Goal: Task Accomplishment & Management: Complete application form

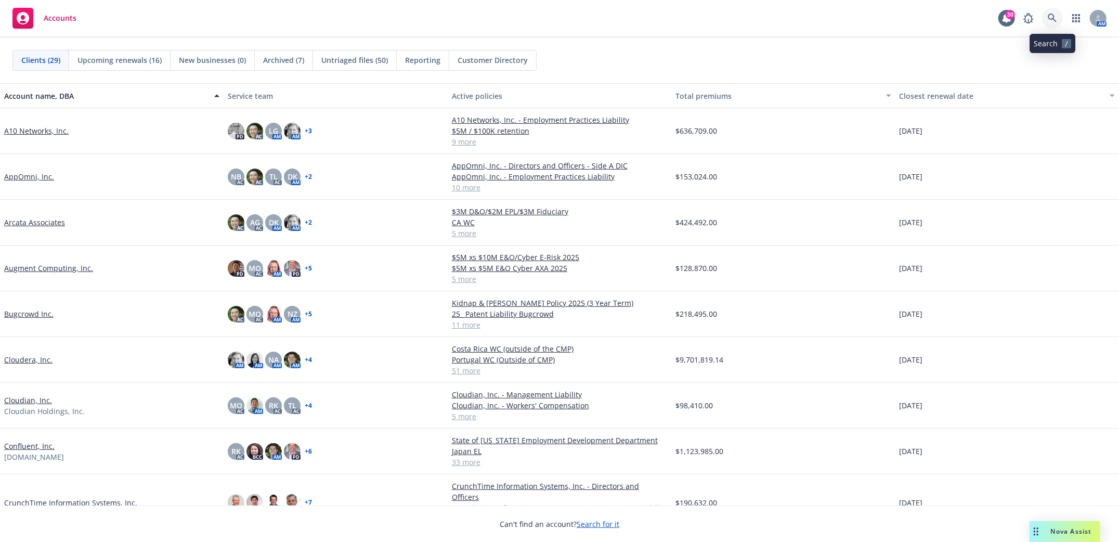
click at [1052, 18] on icon at bounding box center [1051, 18] width 9 height 9
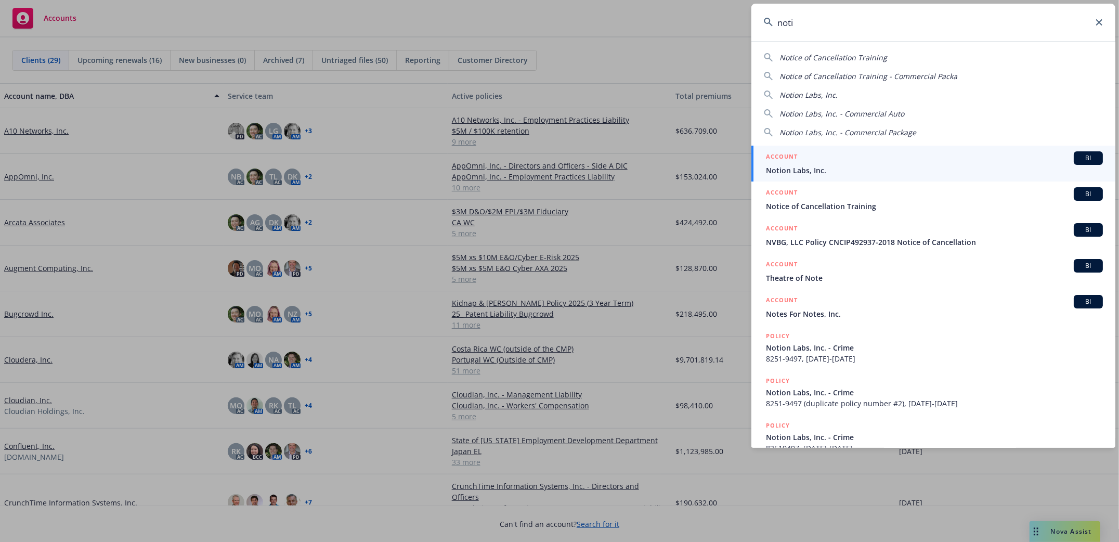
type input "noti"
click at [1103, 19] on input "noti" at bounding box center [933, 22] width 364 height 37
click at [1102, 20] on icon at bounding box center [1099, 22] width 6 height 6
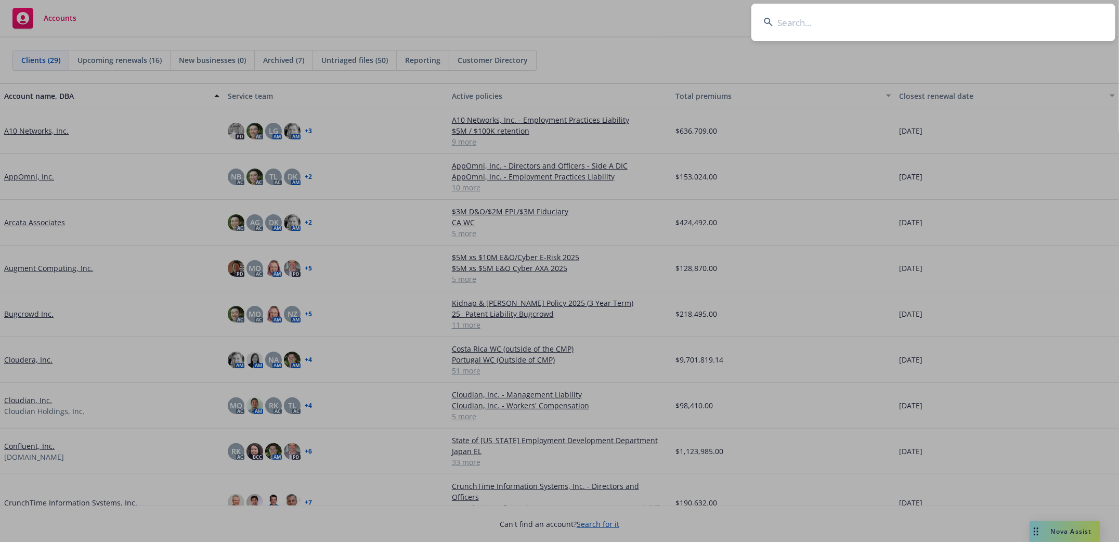
click at [882, 23] on input at bounding box center [933, 22] width 364 height 37
type input "gofundme"
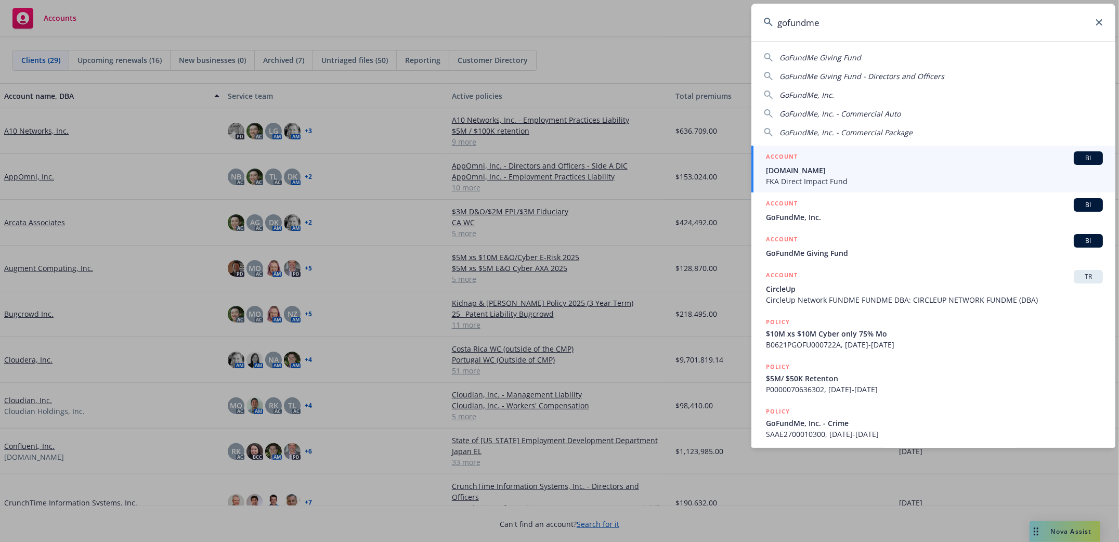
click at [794, 214] on span "GoFundMe, Inc." at bounding box center [934, 217] width 337 height 11
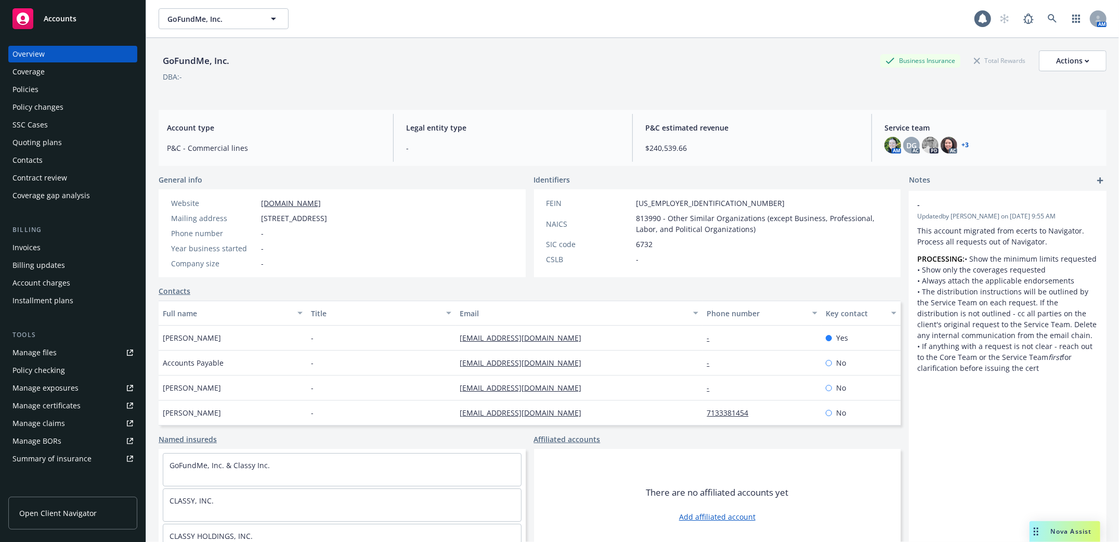
click at [23, 90] on div "Policies" at bounding box center [25, 89] width 26 height 17
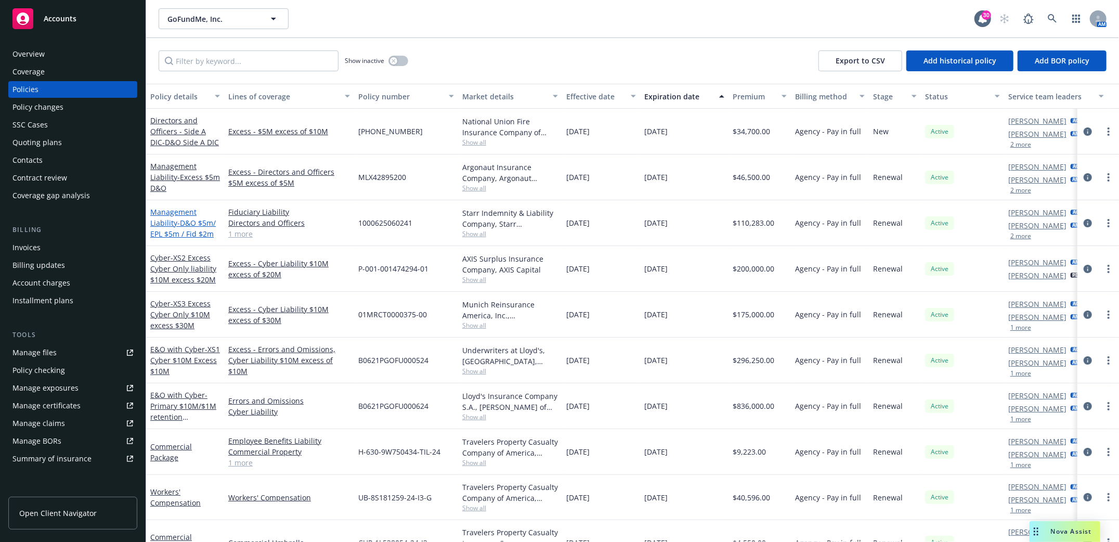
click at [187, 219] on span "- D&O $5m/ EPL $5m / Fid $2m" at bounding box center [182, 228] width 65 height 21
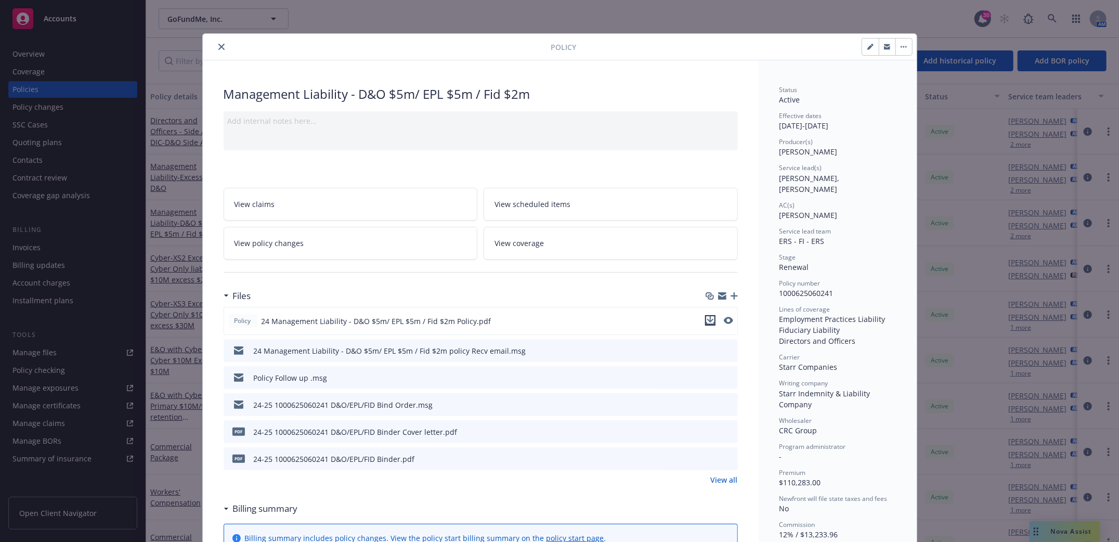
click at [706, 323] on icon "download file" at bounding box center [710, 323] width 8 height 3
click at [218, 44] on icon "close" at bounding box center [221, 47] width 6 height 6
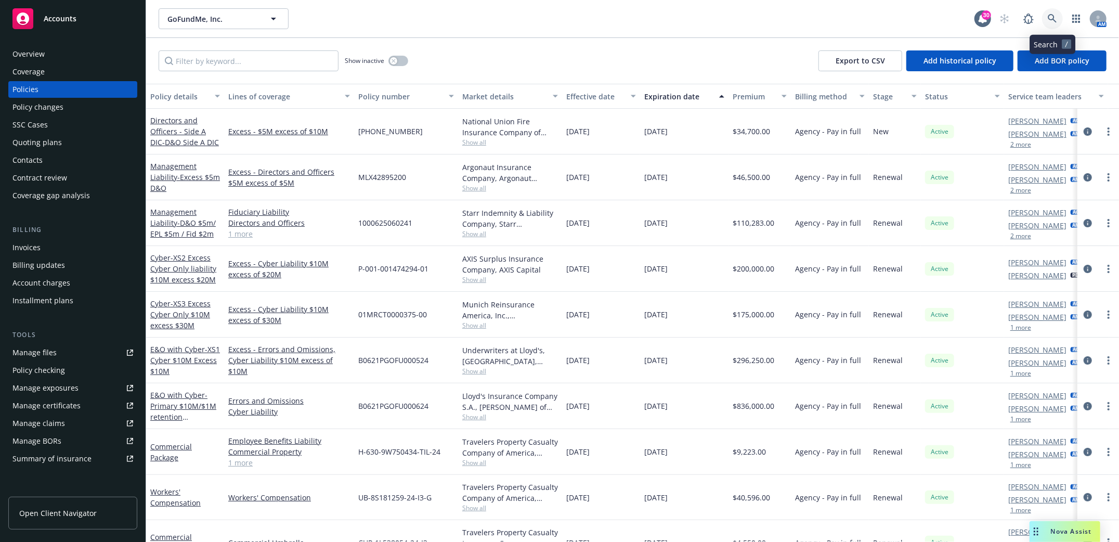
click at [1053, 11] on link at bounding box center [1052, 18] width 21 height 21
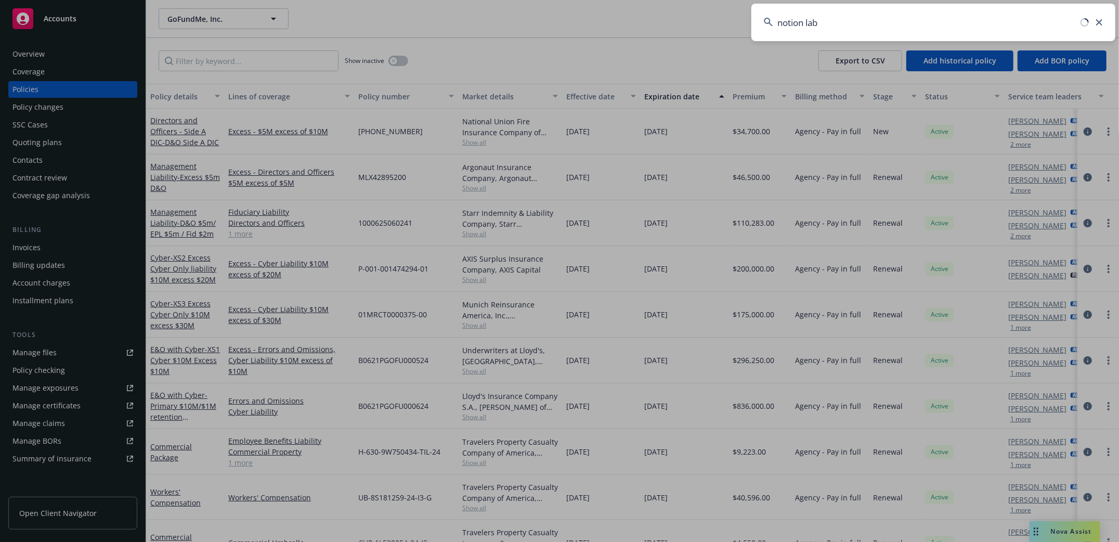
type input "notion labs"
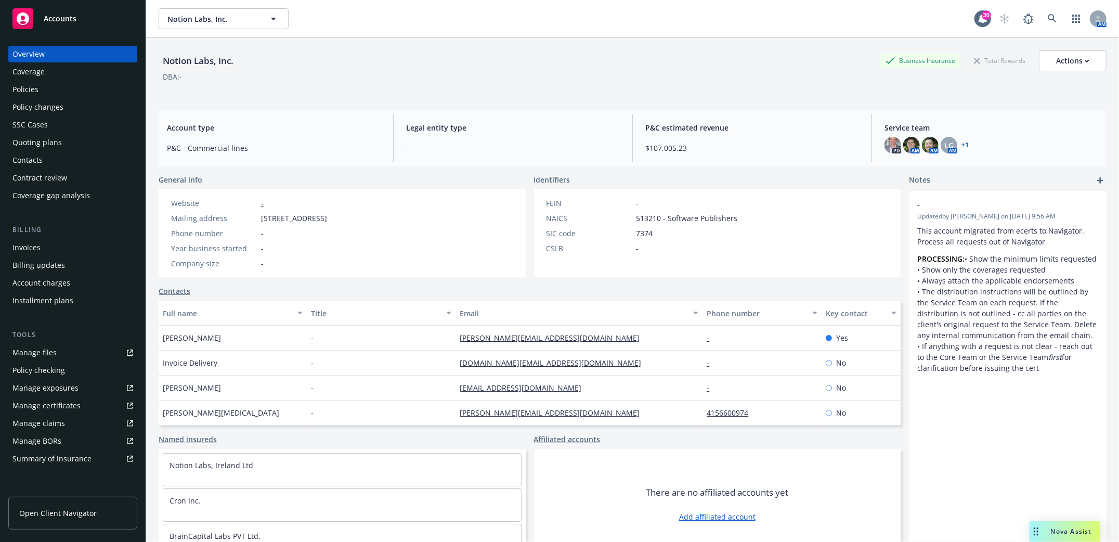
click at [44, 88] on div "Policies" at bounding box center [72, 89] width 121 height 17
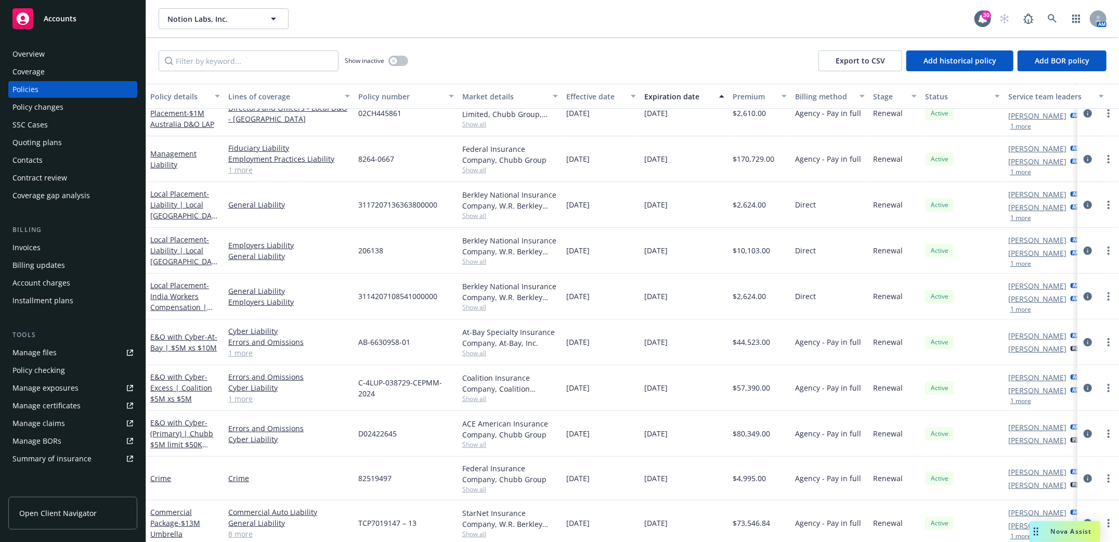
scroll to position [277, 0]
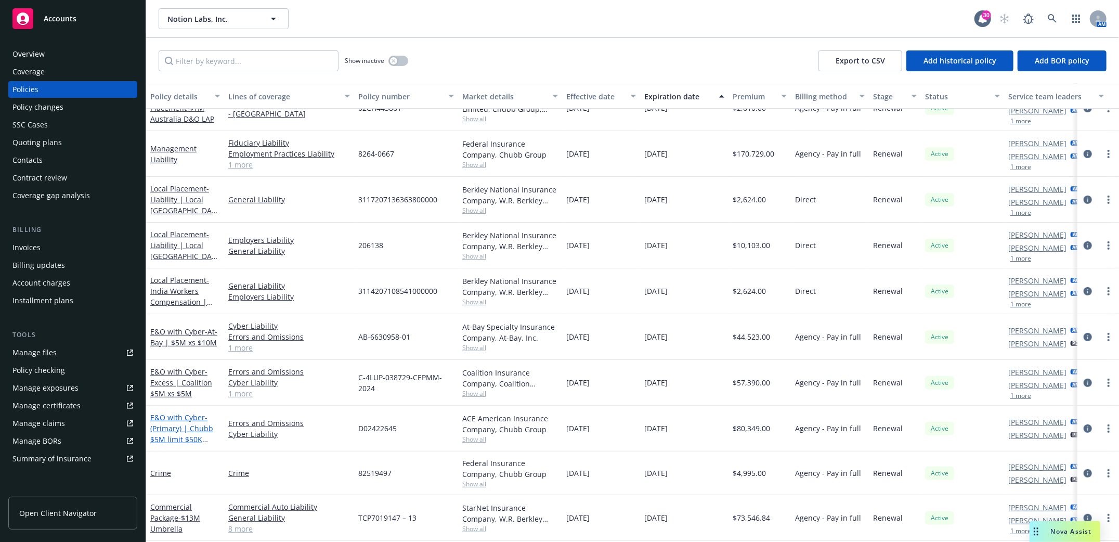
click at [170, 427] on span "- (Primary) | Chubb $5M limit $50K retention" at bounding box center [181, 433] width 63 height 43
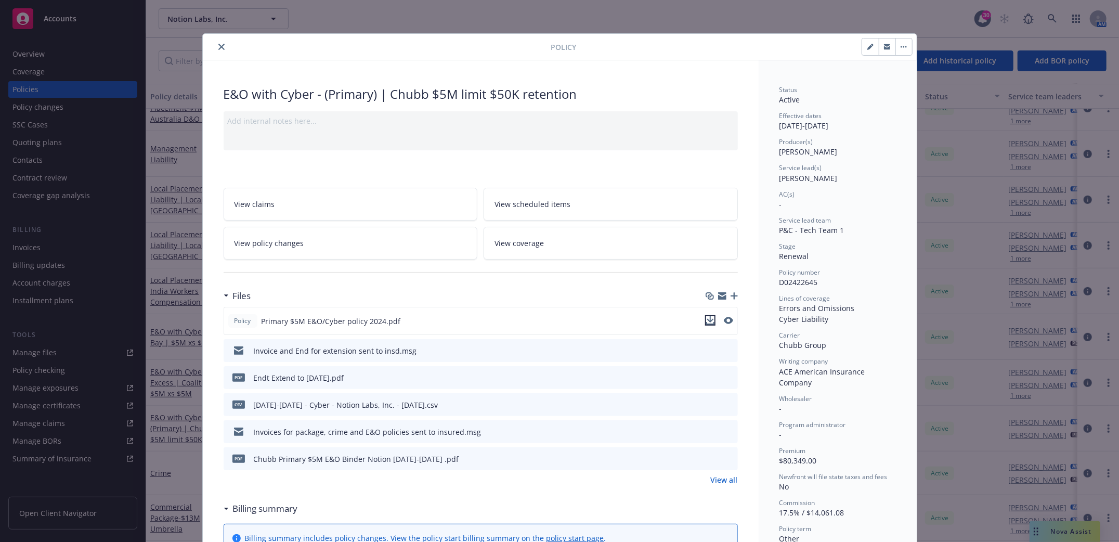
click at [706, 321] on icon "download file" at bounding box center [709, 319] width 7 height 6
click at [219, 44] on icon "close" at bounding box center [221, 47] width 6 height 6
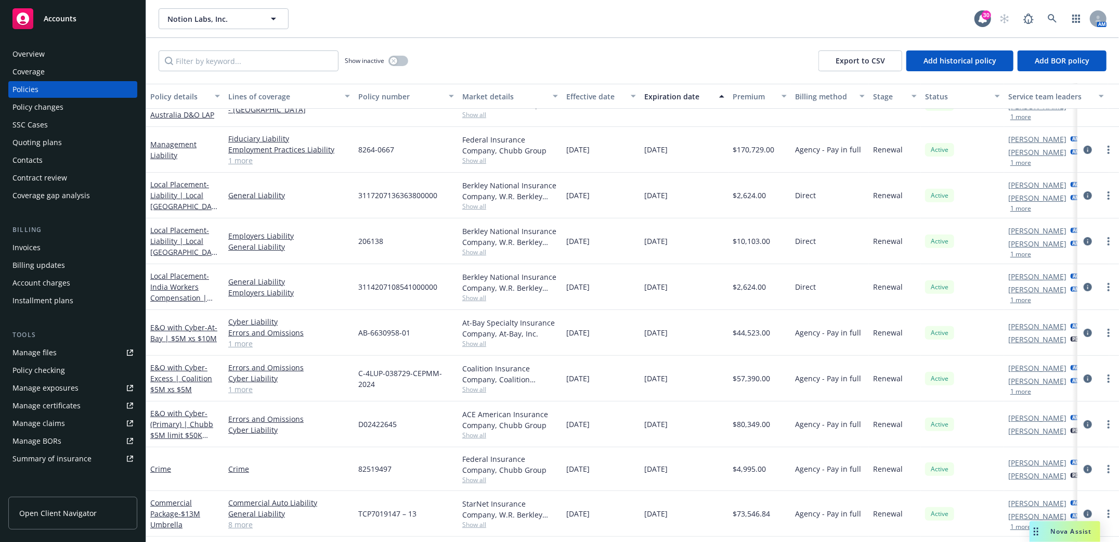
scroll to position [329, 0]
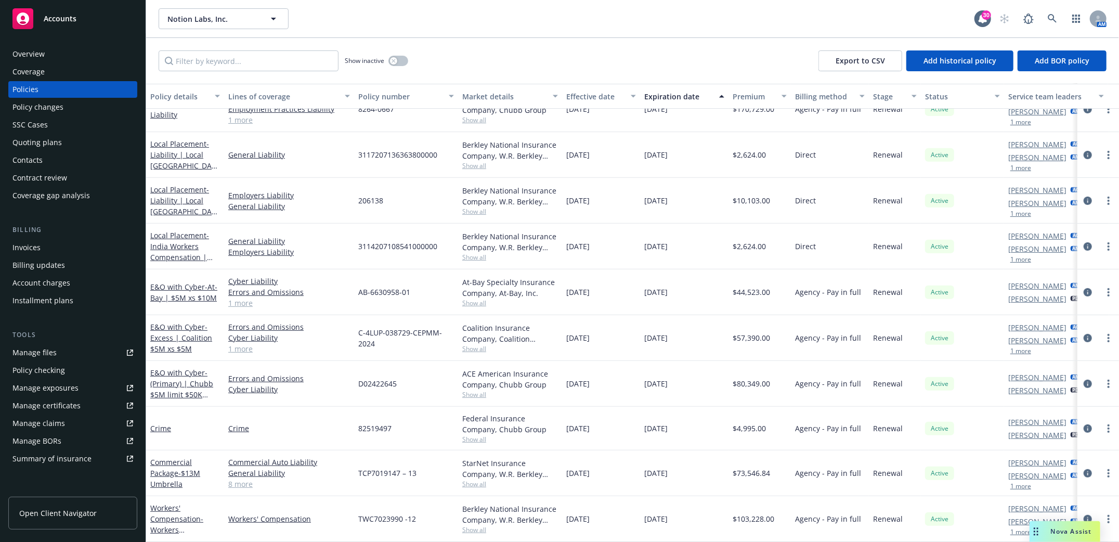
click at [556, 23] on div "Notion Labs, Inc. Notion Labs, Inc." at bounding box center [567, 18] width 816 height 21
click at [1052, 18] on icon at bounding box center [1051, 18] width 9 height 9
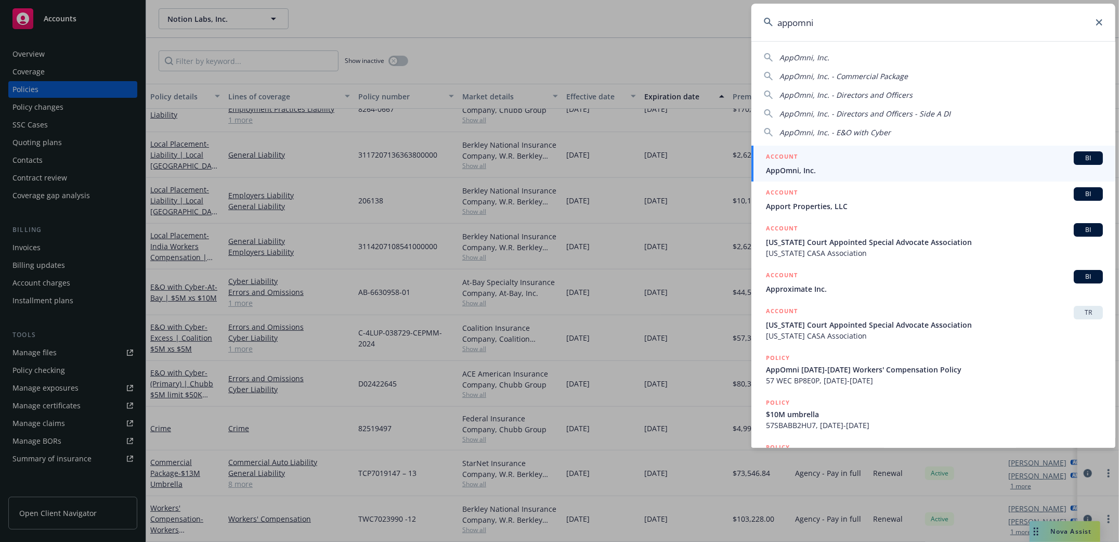
type input "appomni"
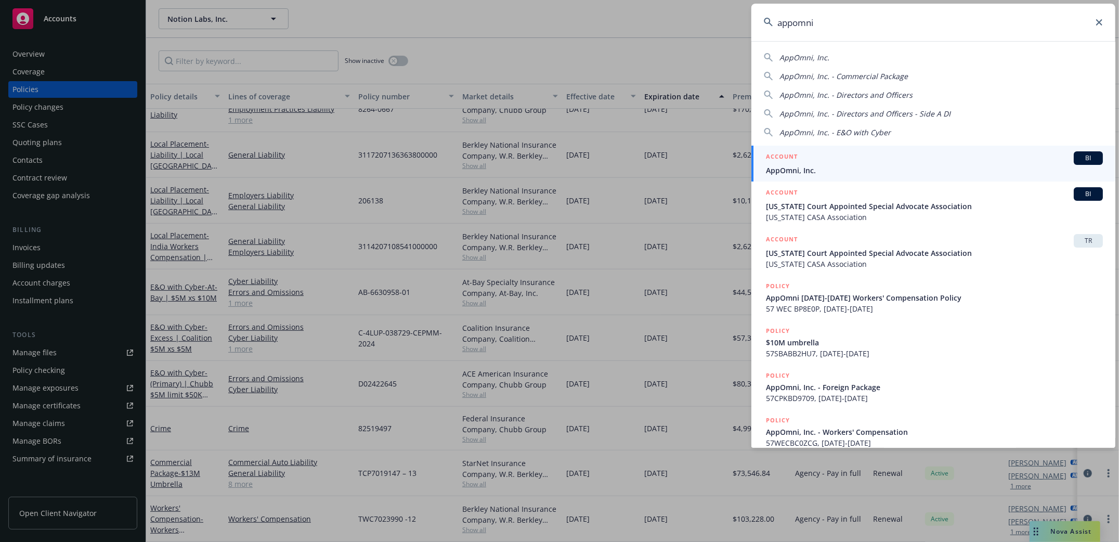
click at [794, 169] on span "AppOmni, Inc." at bounding box center [934, 170] width 337 height 11
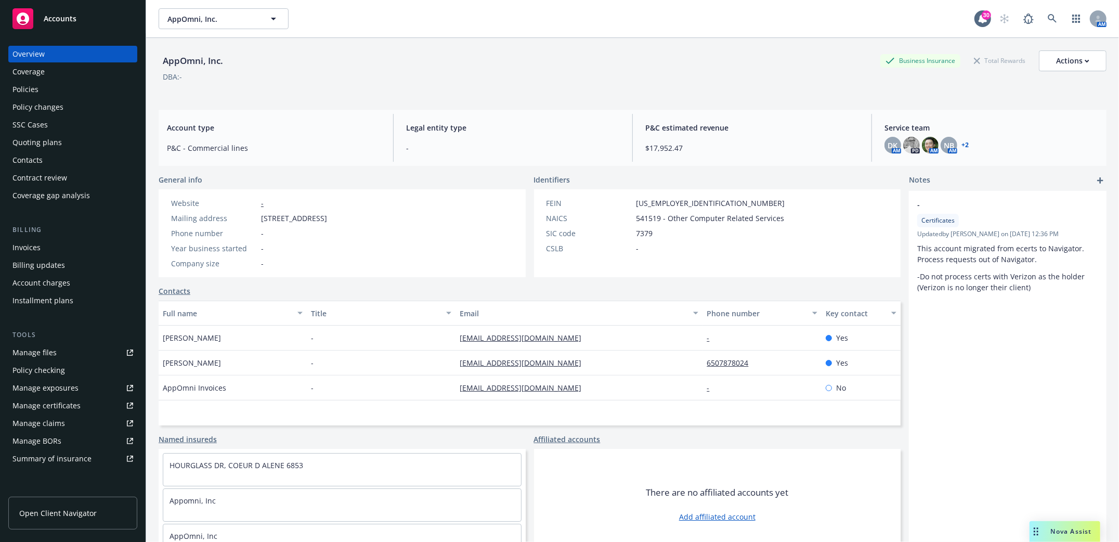
click at [30, 88] on div "Policies" at bounding box center [25, 89] width 26 height 17
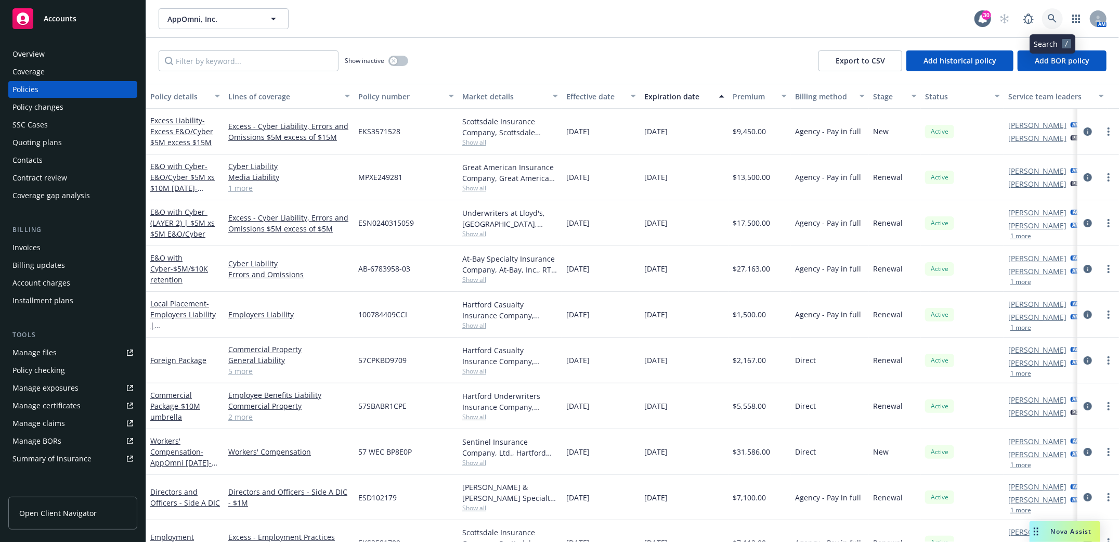
click at [1051, 15] on icon at bounding box center [1051, 18] width 9 height 9
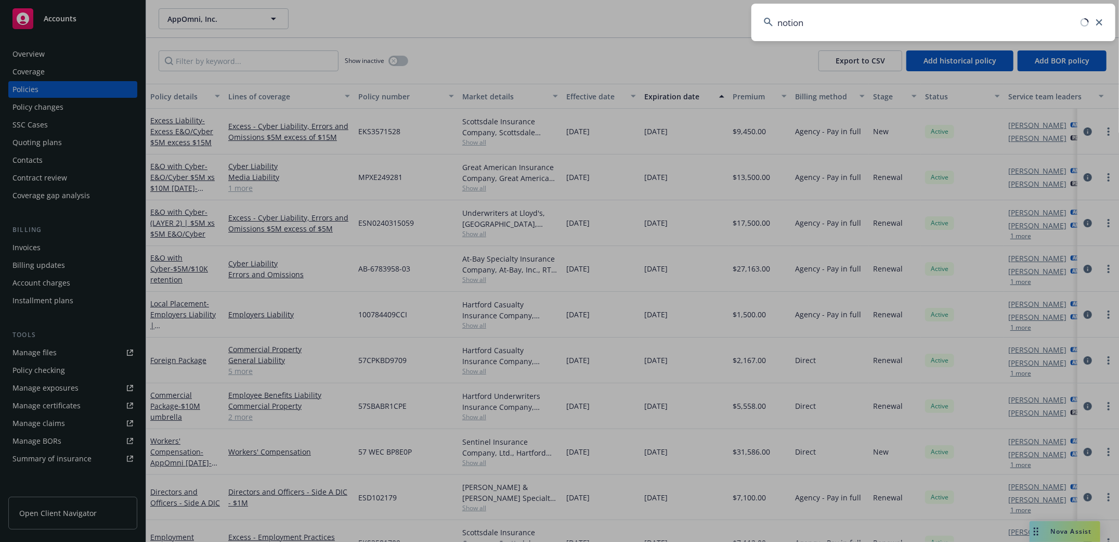
type input "notion"
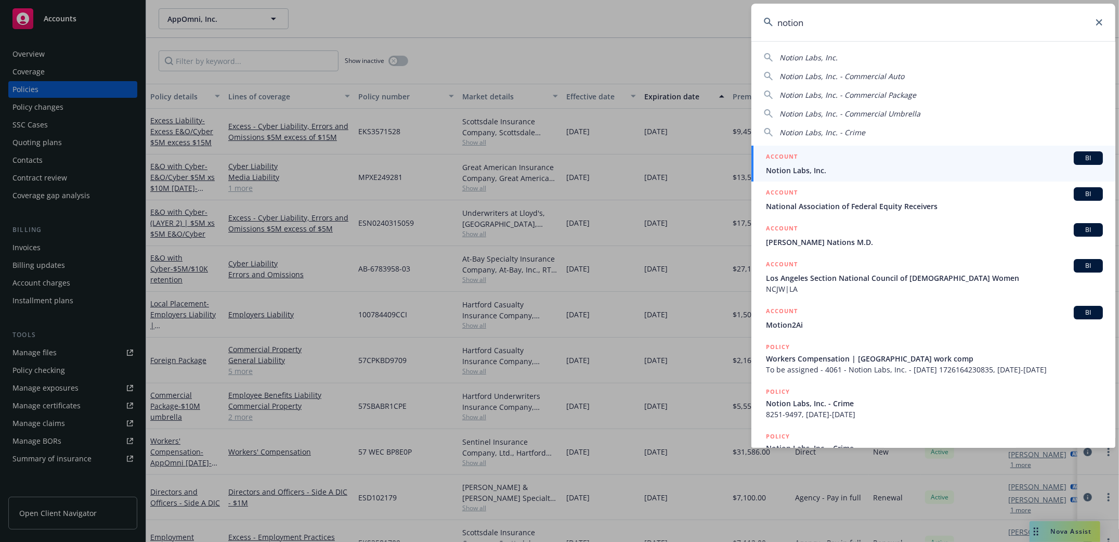
click at [784, 172] on span "Notion Labs, Inc." at bounding box center [934, 170] width 337 height 11
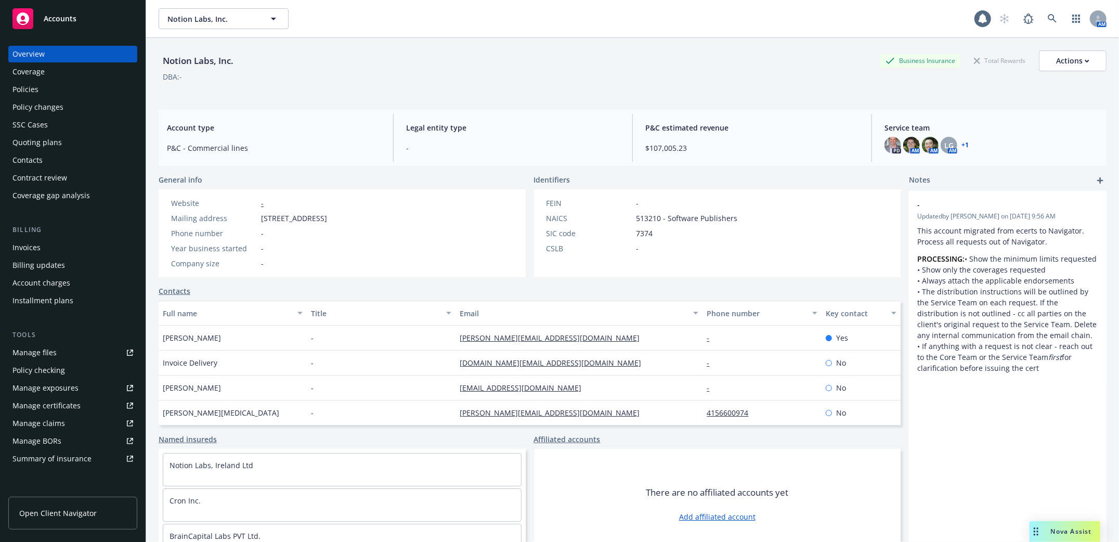
click at [26, 93] on div "Policies" at bounding box center [25, 89] width 26 height 17
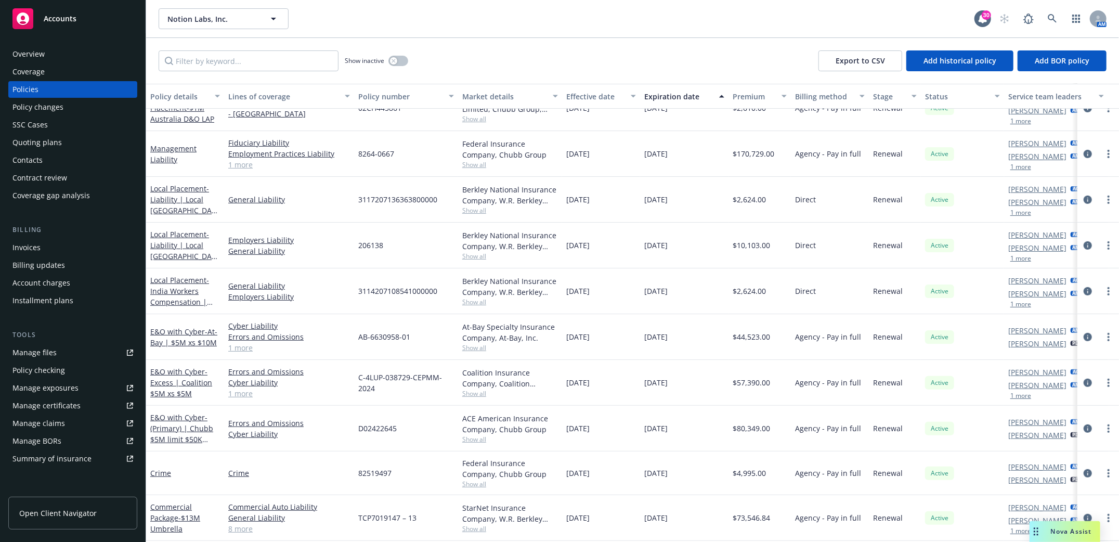
scroll to position [329, 0]
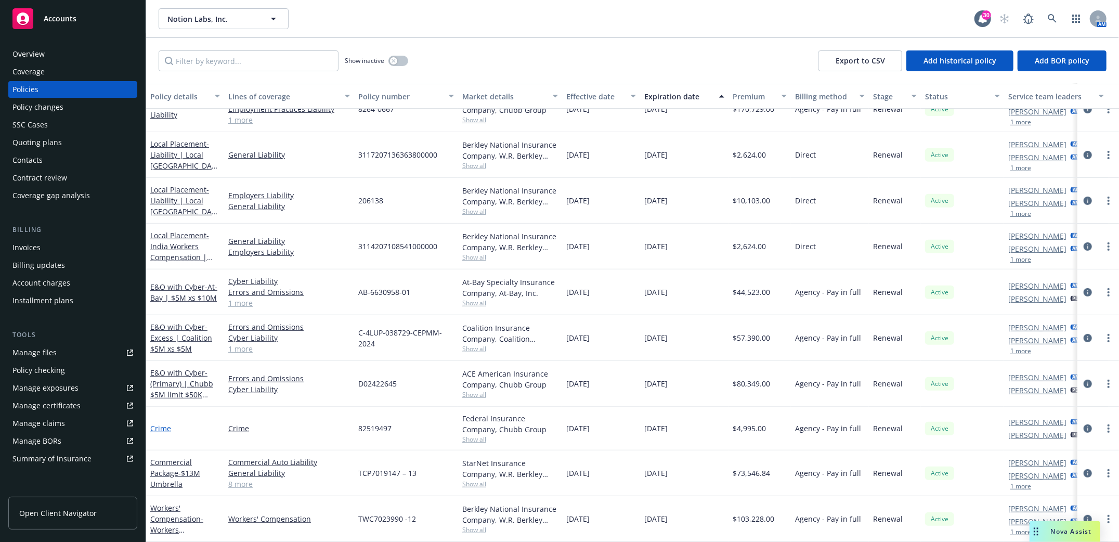
click at [165, 423] on link "Crime" at bounding box center [160, 428] width 21 height 10
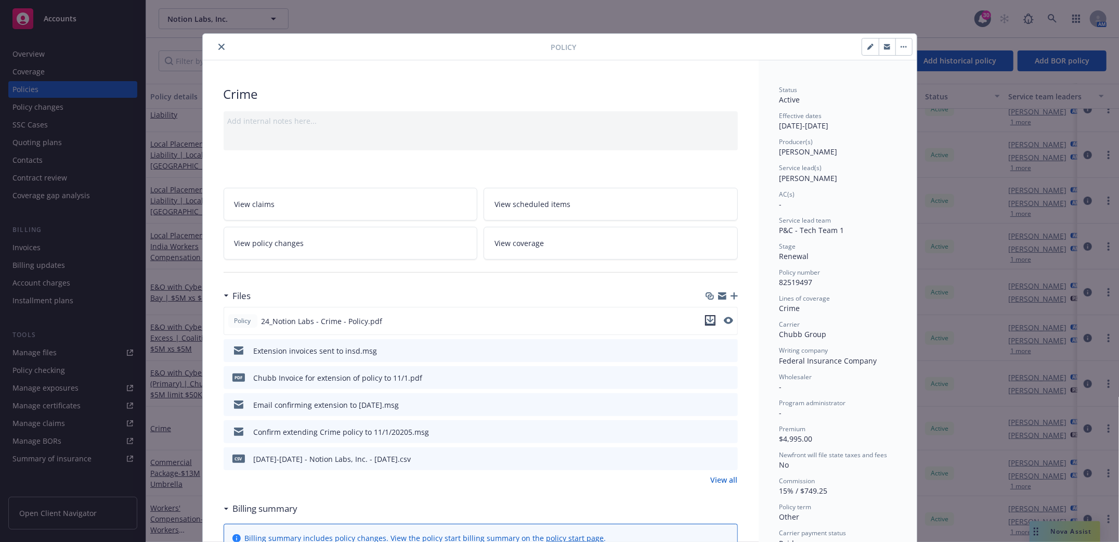
click at [706, 320] on icon "download file" at bounding box center [709, 319] width 7 height 6
click at [218, 45] on icon "close" at bounding box center [221, 47] width 6 height 6
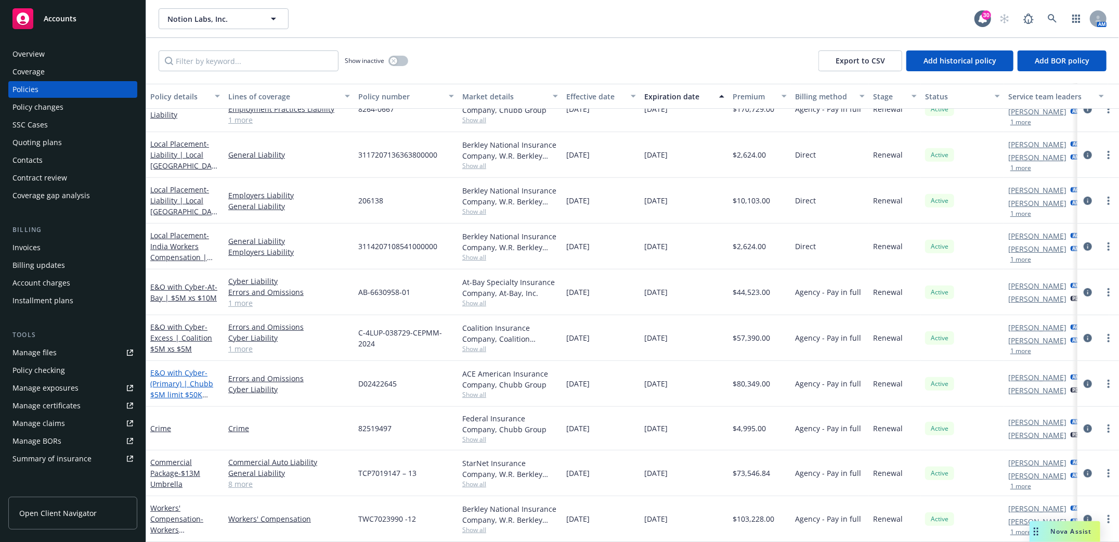
click at [179, 369] on span "- (Primary) | Chubb $5M limit $50K retention" at bounding box center [181, 389] width 63 height 43
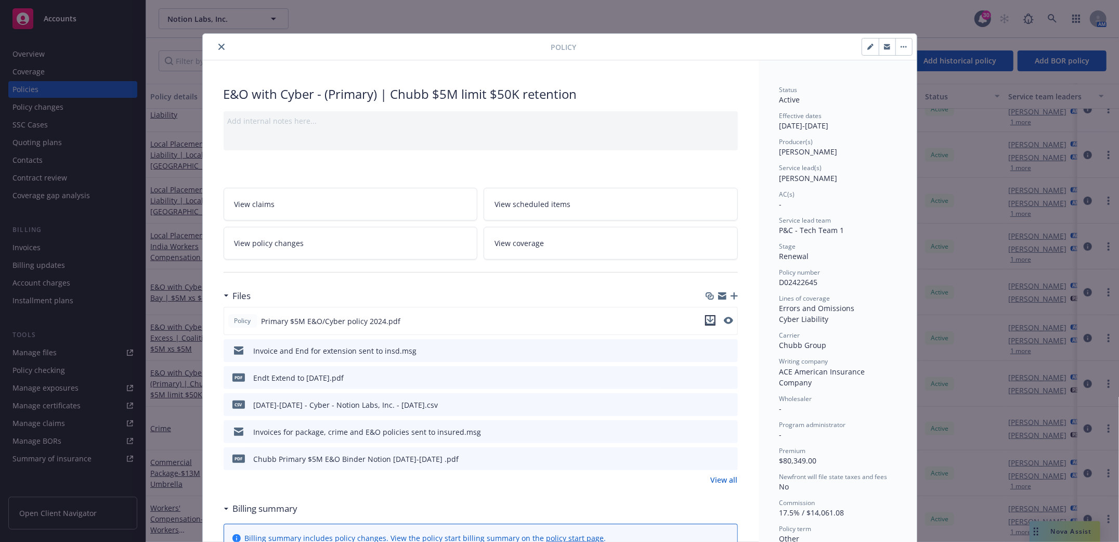
click at [706, 317] on icon "download file" at bounding box center [710, 320] width 8 height 8
click at [218, 46] on icon "close" at bounding box center [221, 47] width 6 height 6
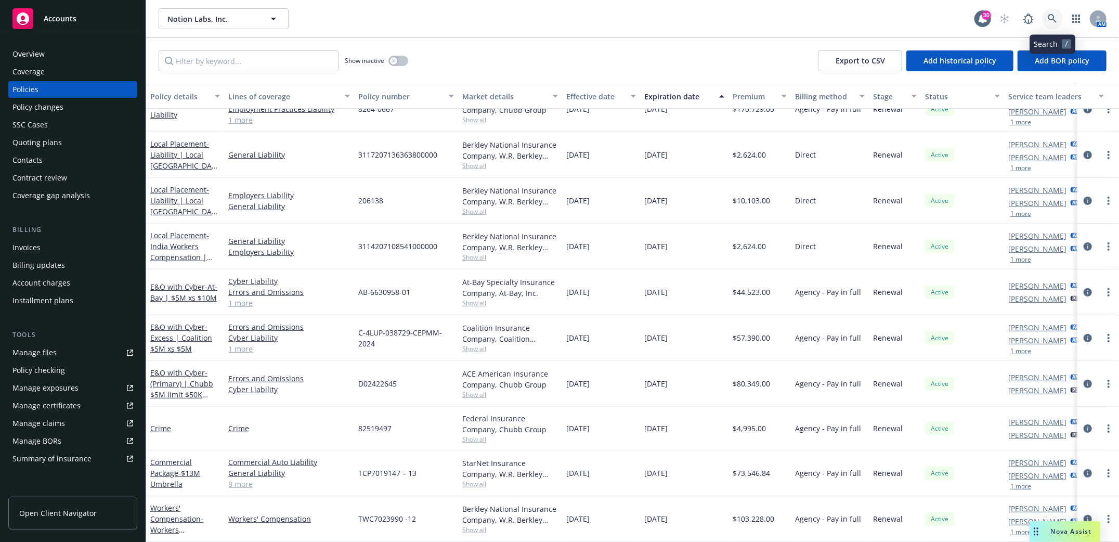
click at [1050, 18] on icon at bounding box center [1051, 18] width 9 height 9
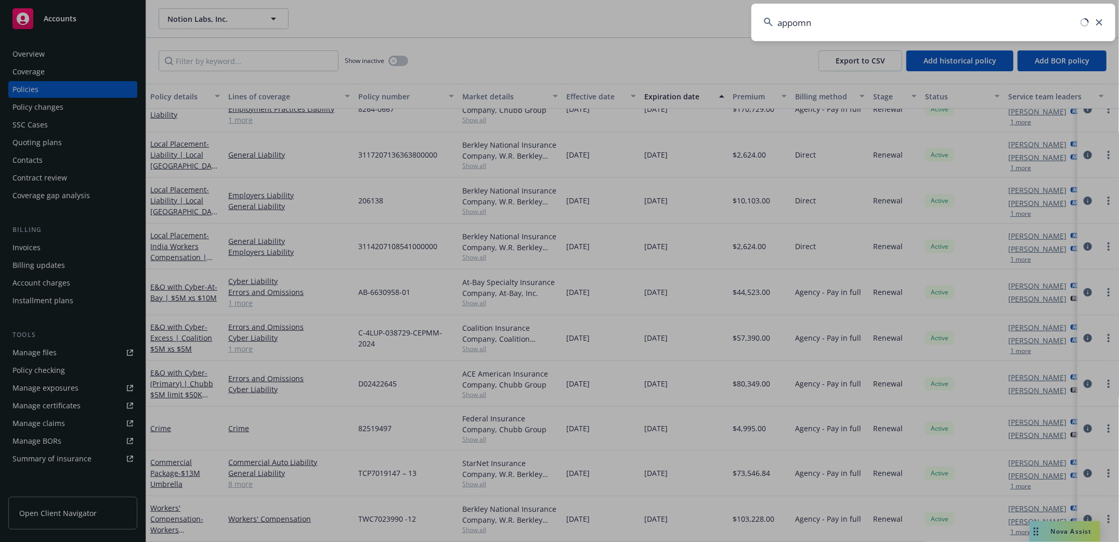
type input "appomni"
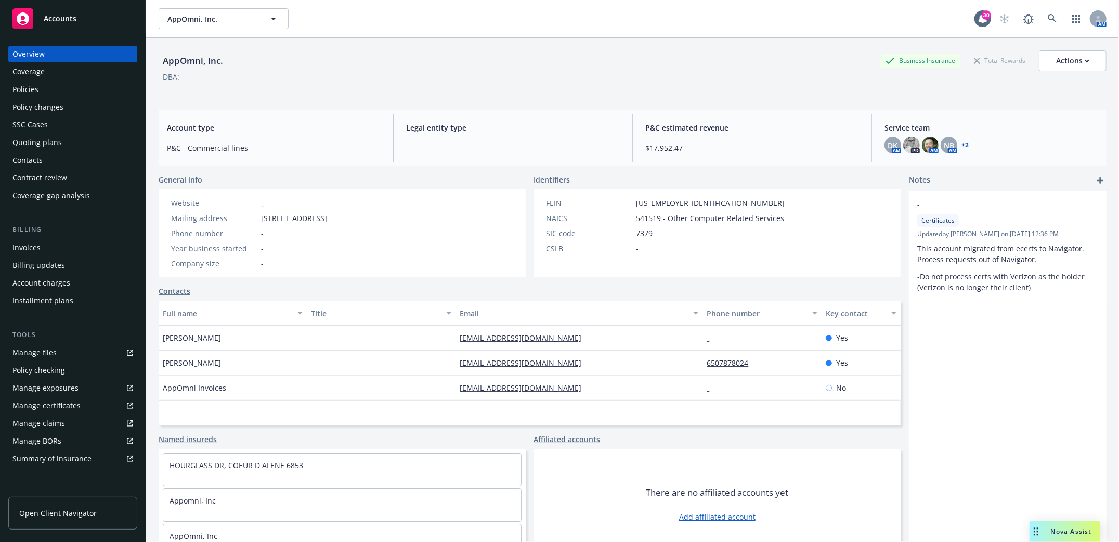
click at [40, 86] on div "Policies" at bounding box center [72, 89] width 121 height 17
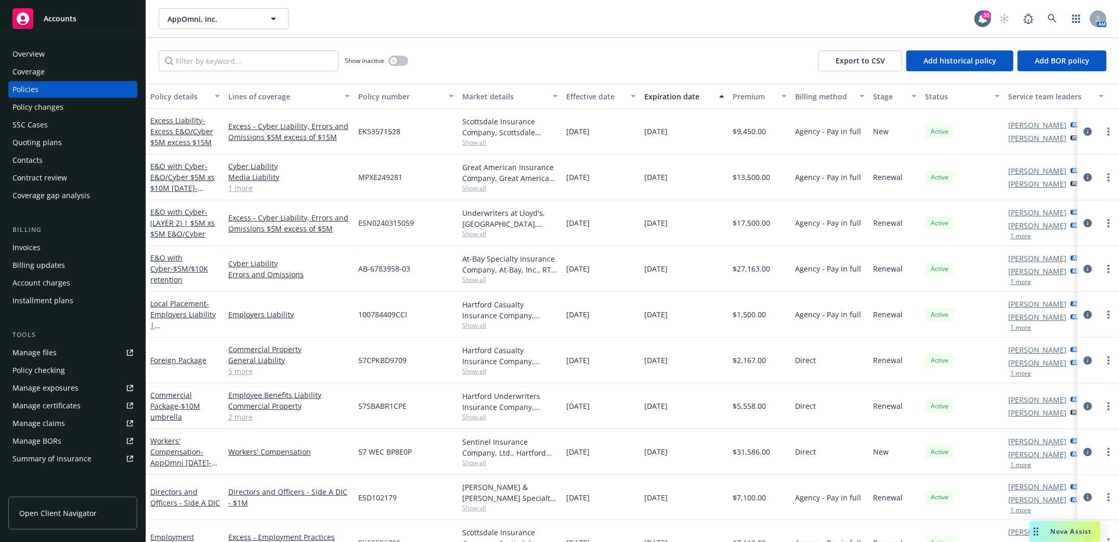
click at [27, 143] on div "Quoting plans" at bounding box center [36, 142] width 49 height 17
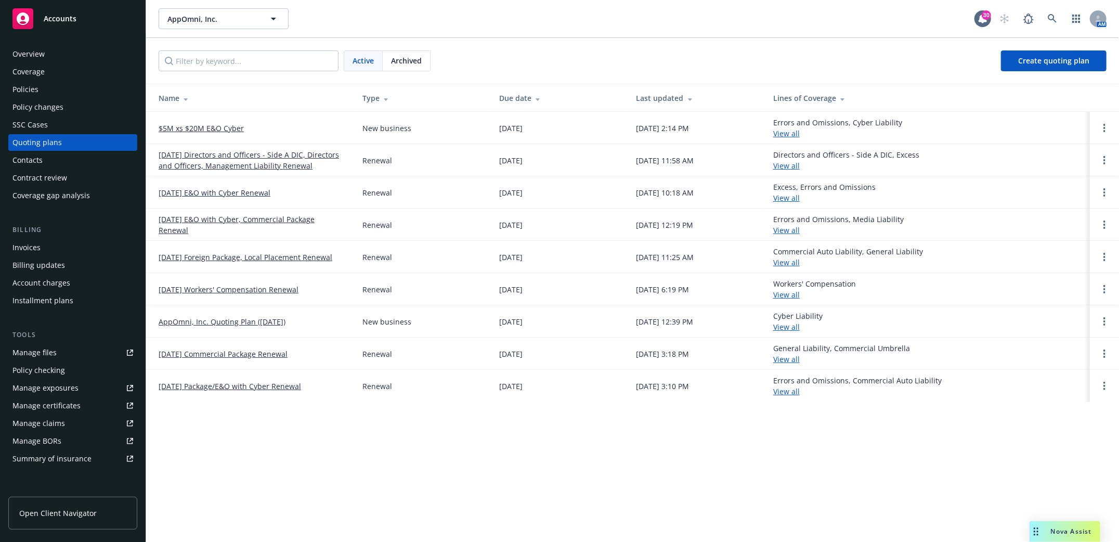
click at [201, 127] on link "$5M xs $20M E&O Cyber" at bounding box center [201, 128] width 85 height 11
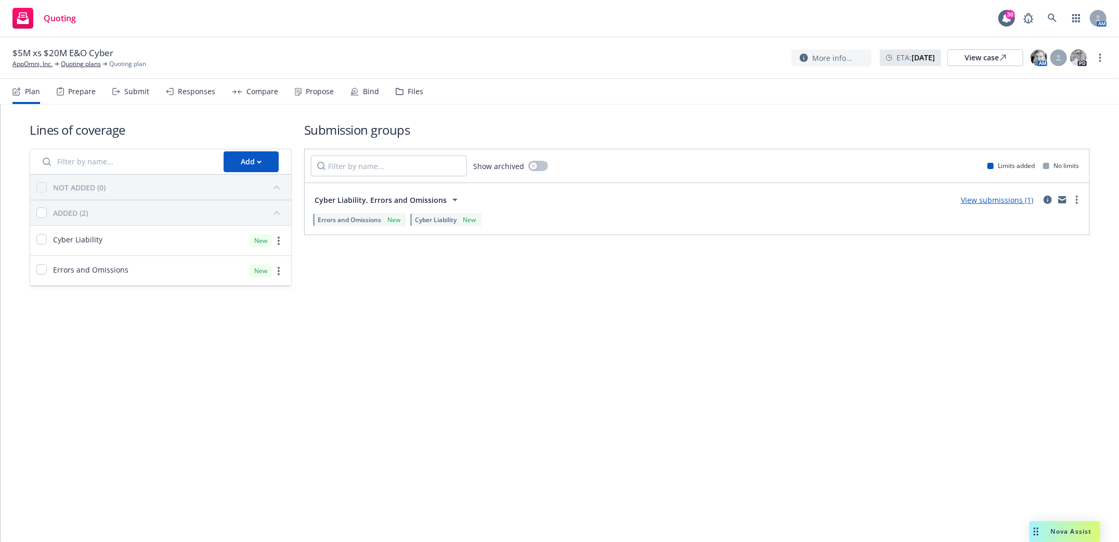
click at [120, 89] on div "Submit" at bounding box center [130, 91] width 37 height 25
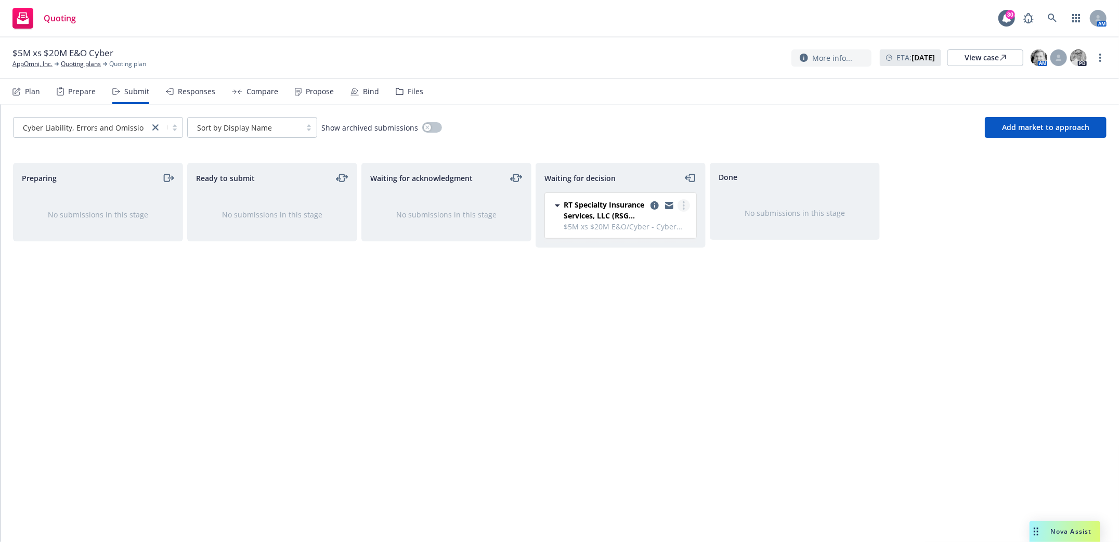
click at [680, 208] on link "more" at bounding box center [683, 205] width 12 height 12
click at [655, 208] on icon "copy logging email" at bounding box center [654, 205] width 8 height 8
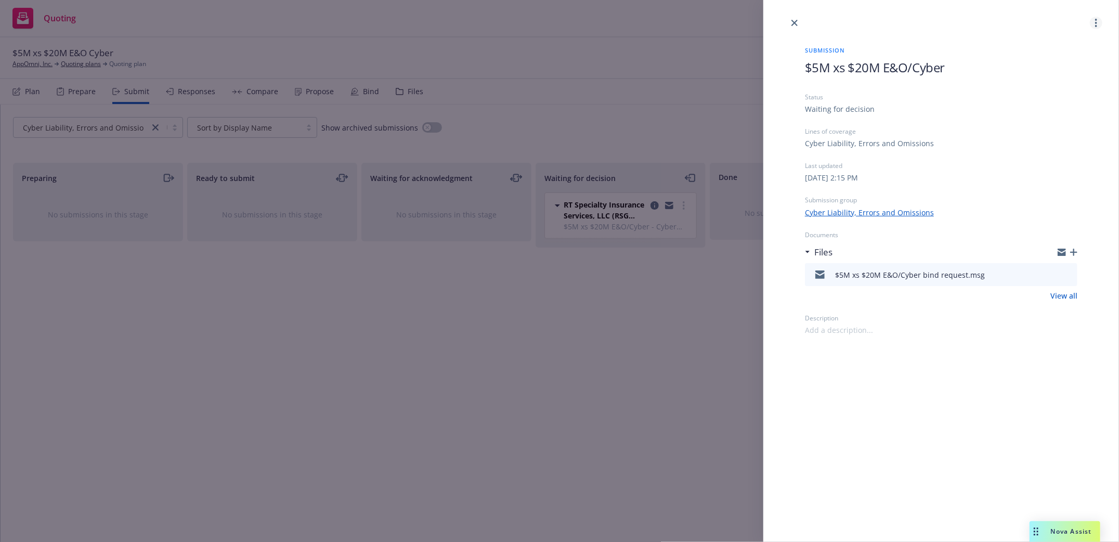
click at [1094, 24] on link "more" at bounding box center [1096, 23] width 12 height 12
click at [795, 21] on icon "close" at bounding box center [794, 23] width 6 height 6
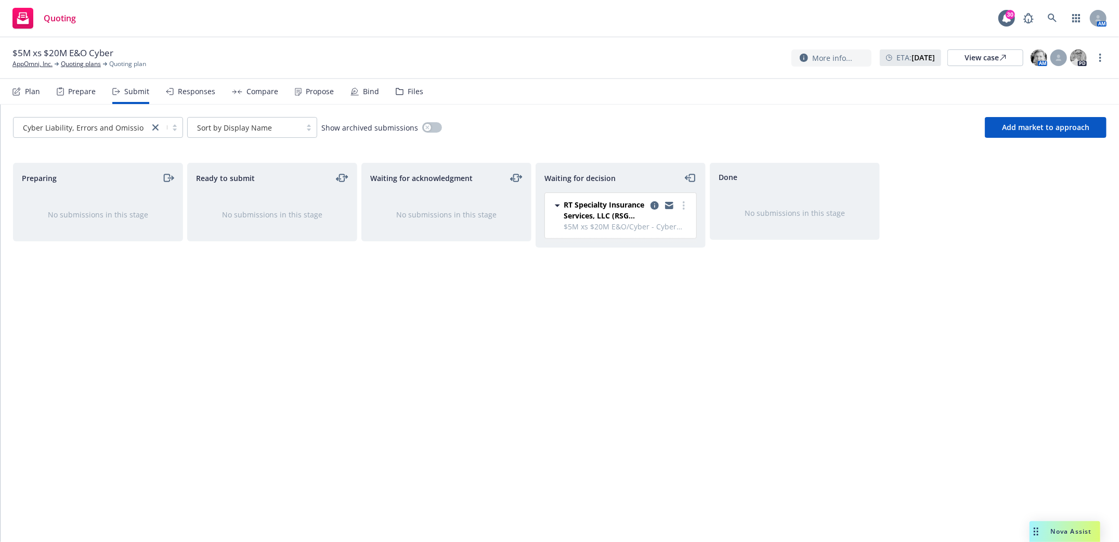
click at [33, 95] on div "Plan" at bounding box center [32, 91] width 15 height 8
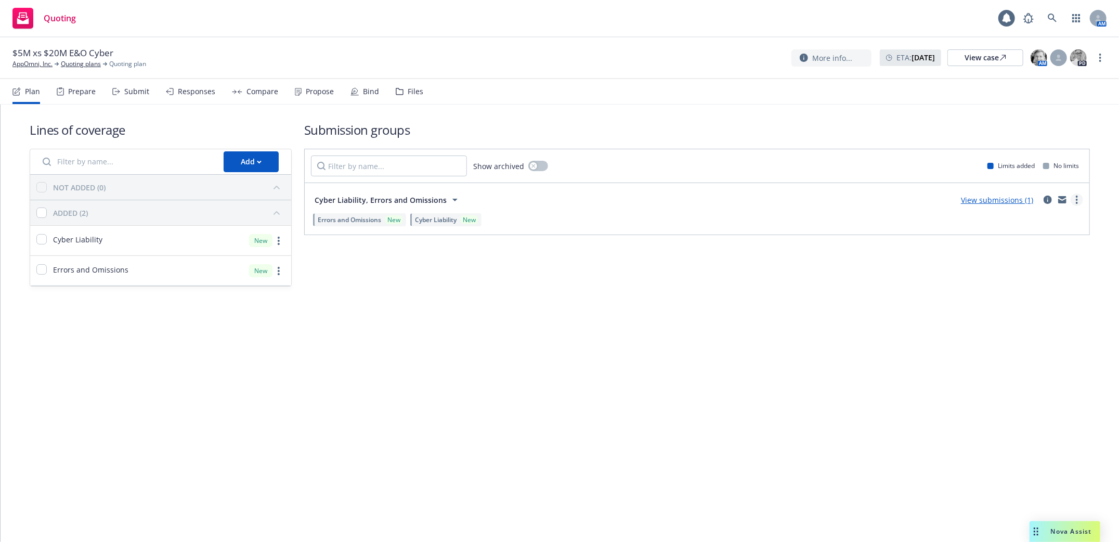
click at [1079, 202] on link "more" at bounding box center [1076, 199] width 12 height 12
click at [1013, 332] on span "Create policy (fast track)" at bounding box center [1027, 329] width 109 height 10
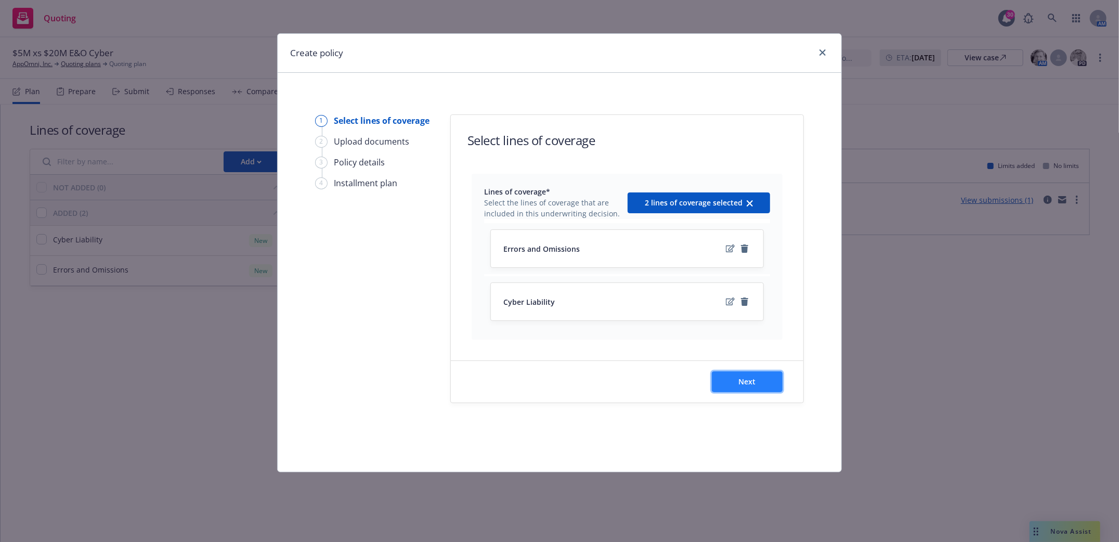
click at [758, 387] on button "Next" at bounding box center [747, 381] width 71 height 21
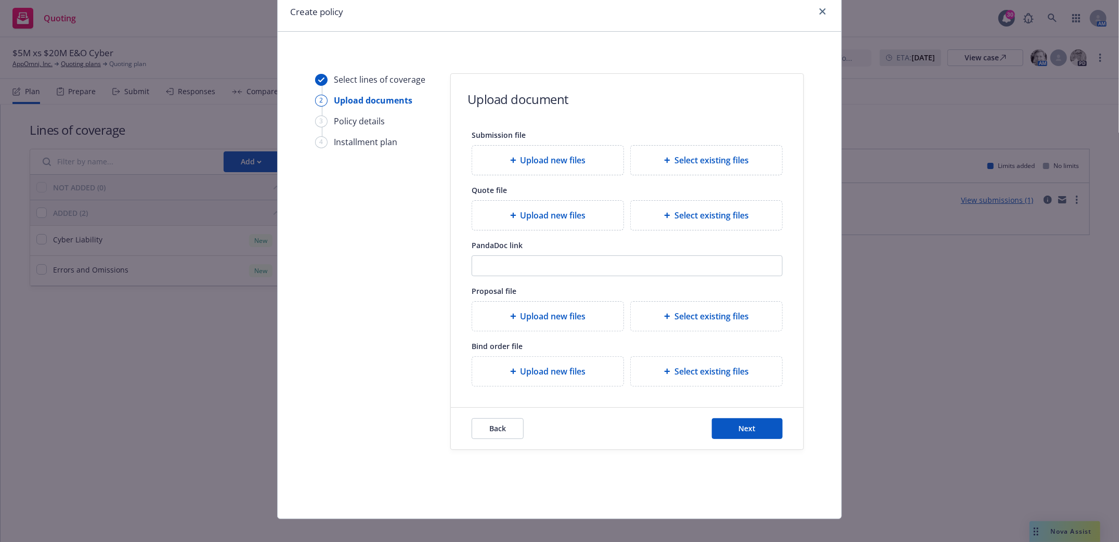
scroll to position [54, 0]
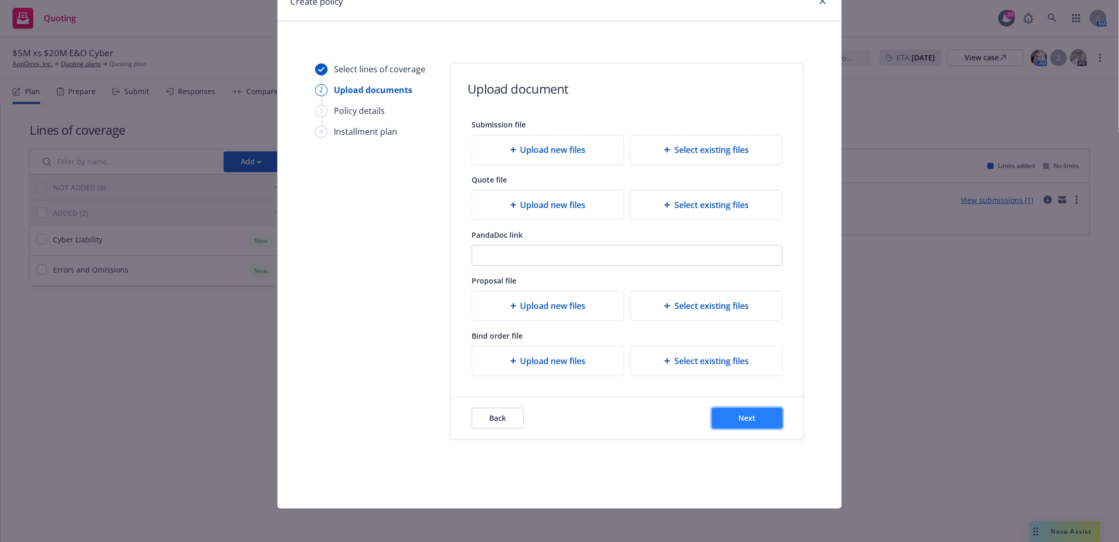
click at [750, 412] on button "Next" at bounding box center [747, 418] width 71 height 21
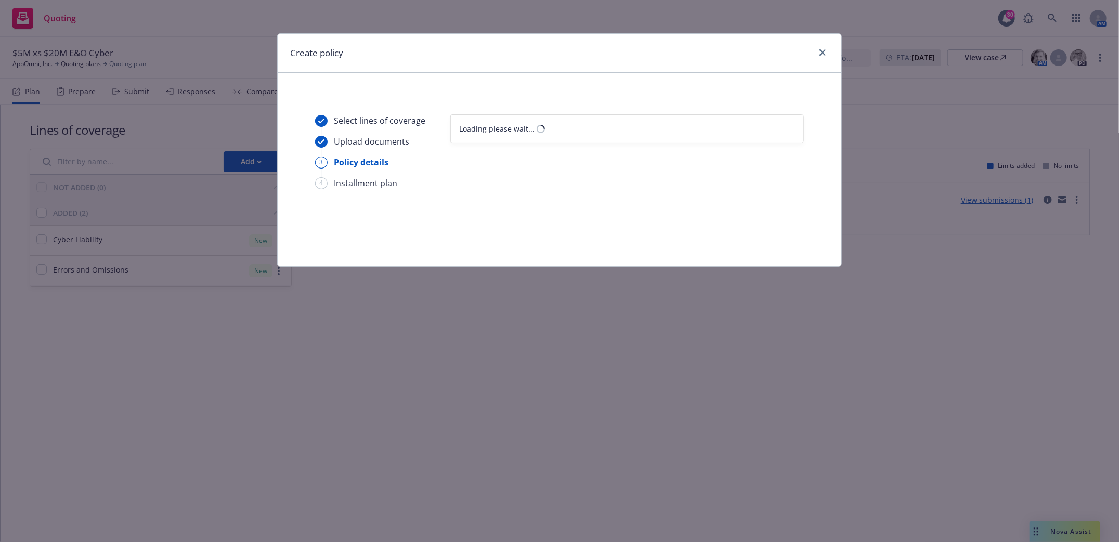
select select "12"
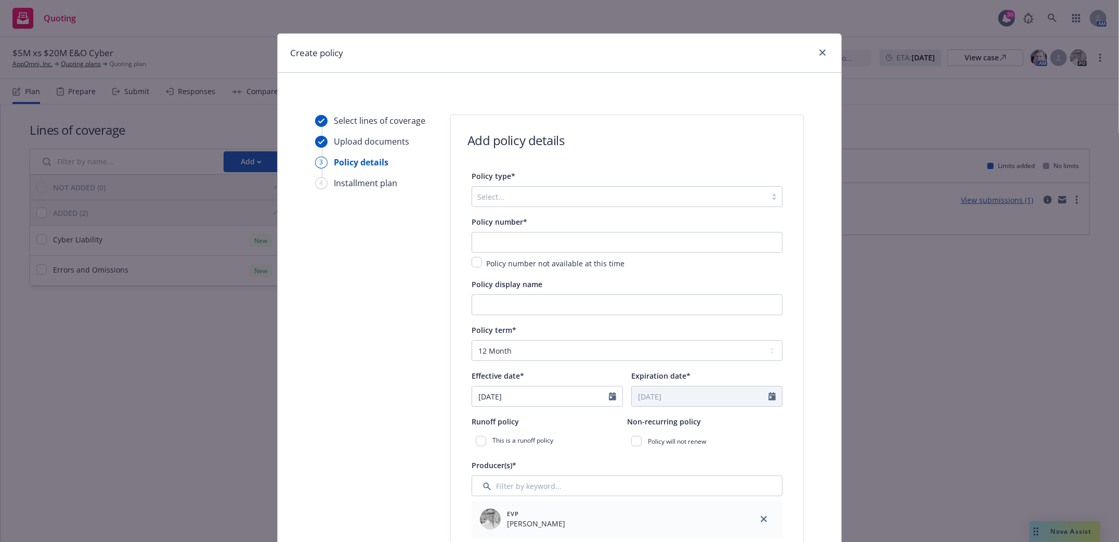
click at [487, 194] on div at bounding box center [619, 196] width 284 height 12
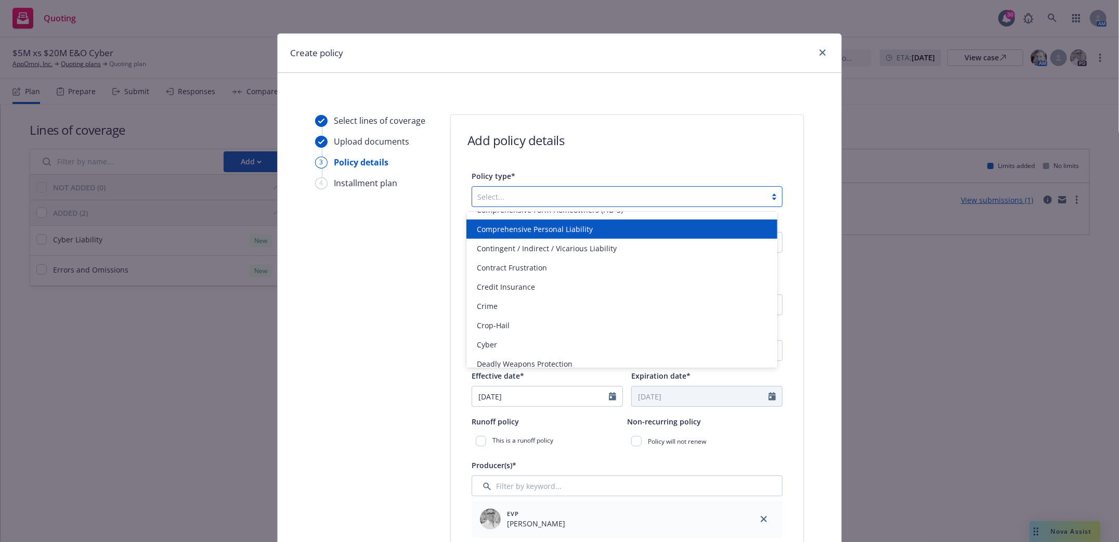
scroll to position [553, 0]
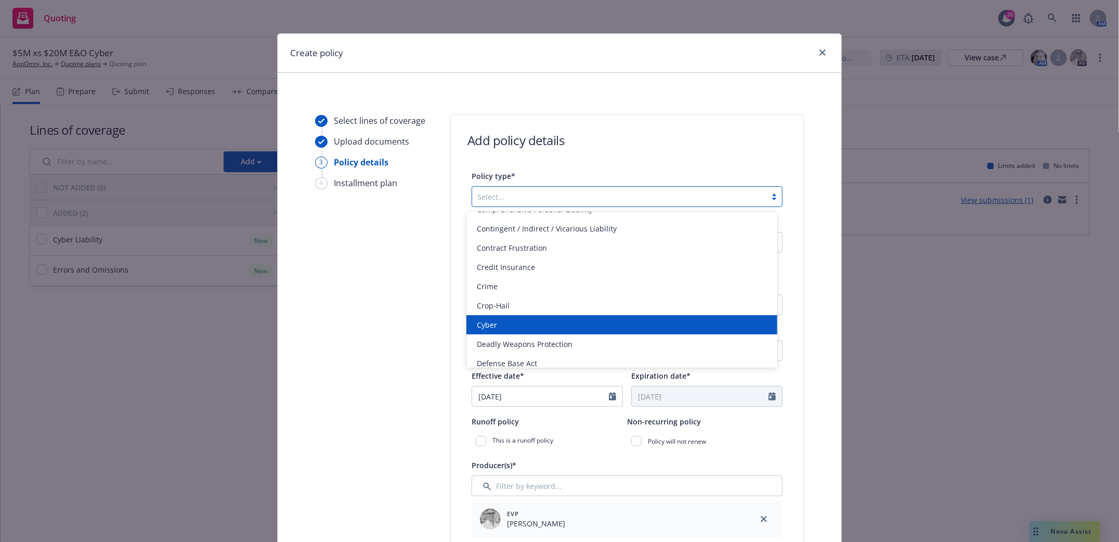
click at [639, 315] on div "Cyber" at bounding box center [621, 324] width 311 height 19
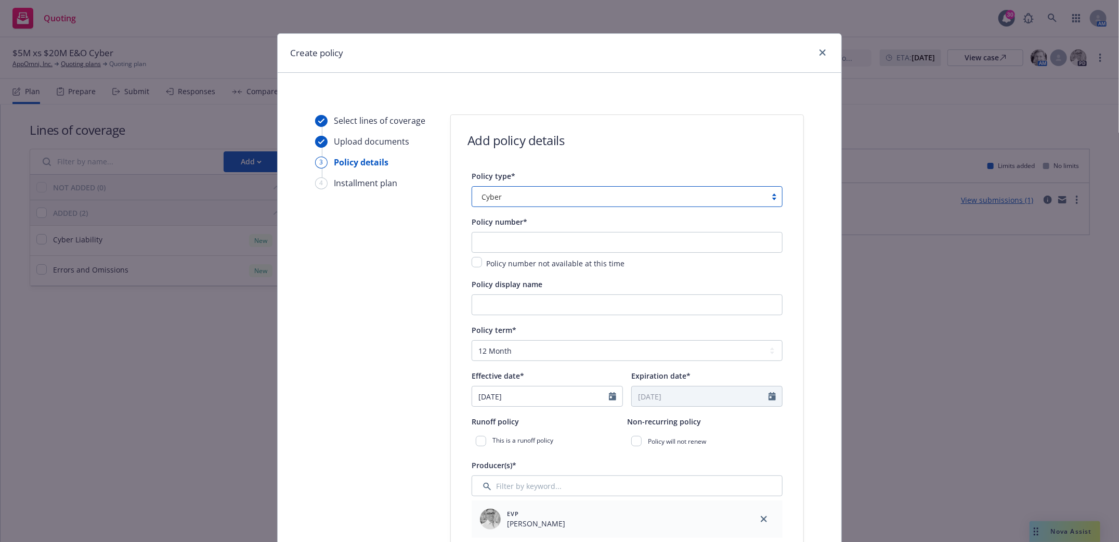
click at [768, 198] on div at bounding box center [774, 196] width 16 height 8
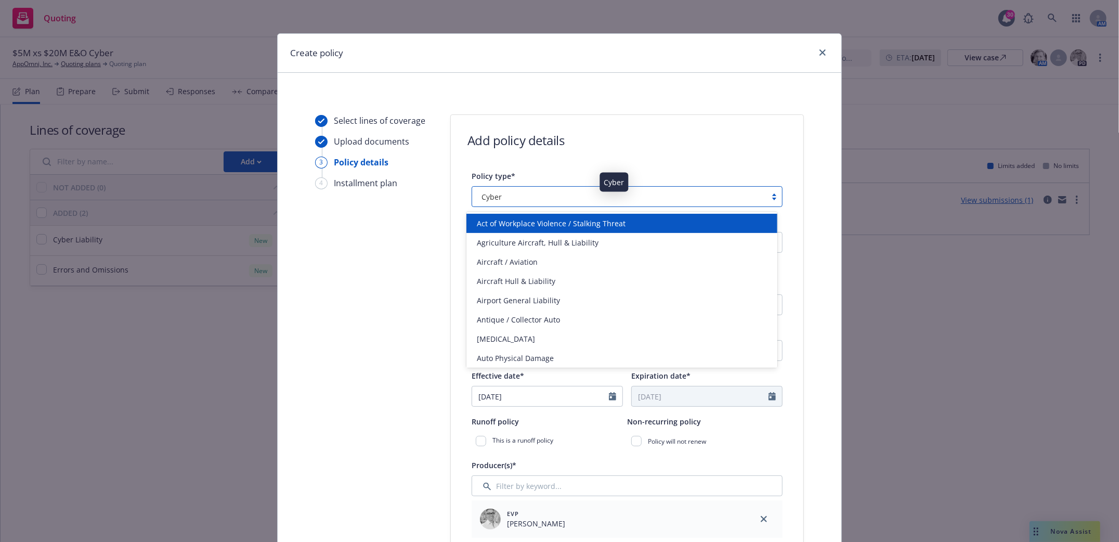
click at [518, 199] on div "Cyber" at bounding box center [619, 196] width 284 height 11
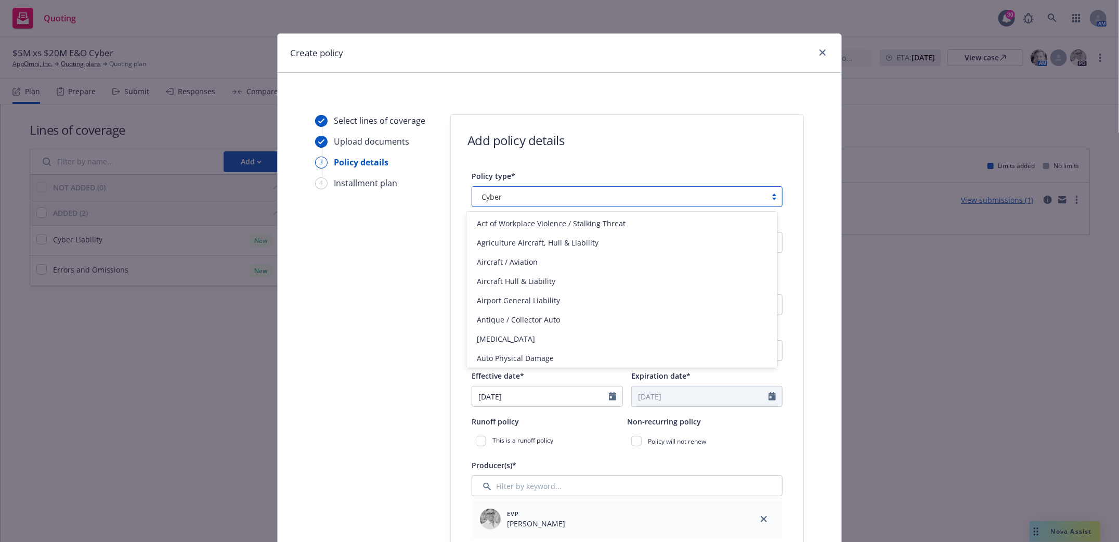
click at [770, 199] on div at bounding box center [774, 196] width 16 height 8
drag, startPoint x: 494, startPoint y: 193, endPoint x: 456, endPoint y: 199, distance: 38.3
drag, startPoint x: 484, startPoint y: 195, endPoint x: 490, endPoint y: 195, distance: 6.2
click at [487, 195] on span "Cyber" at bounding box center [491, 196] width 20 height 11
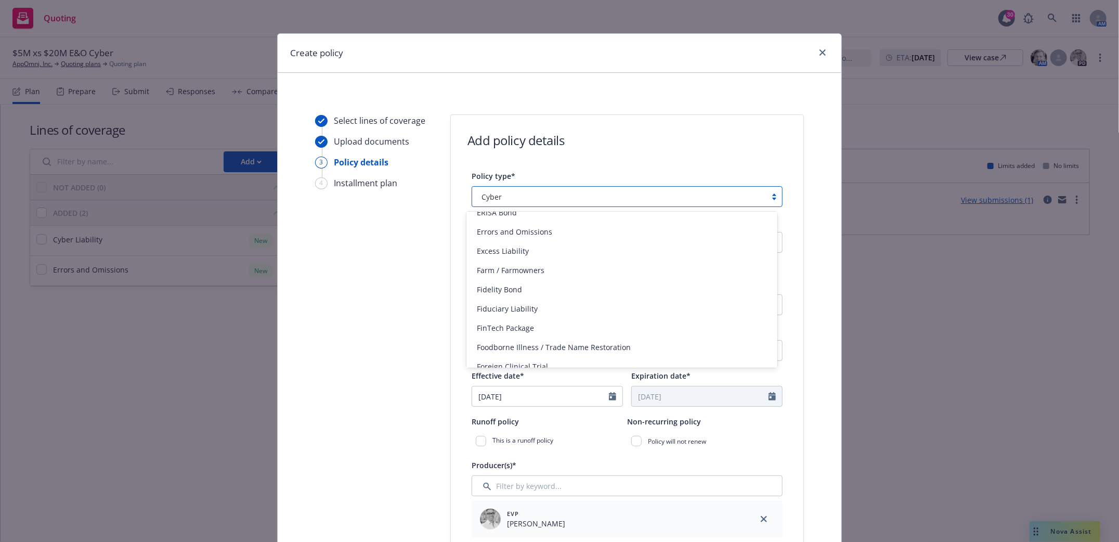
scroll to position [940, 0]
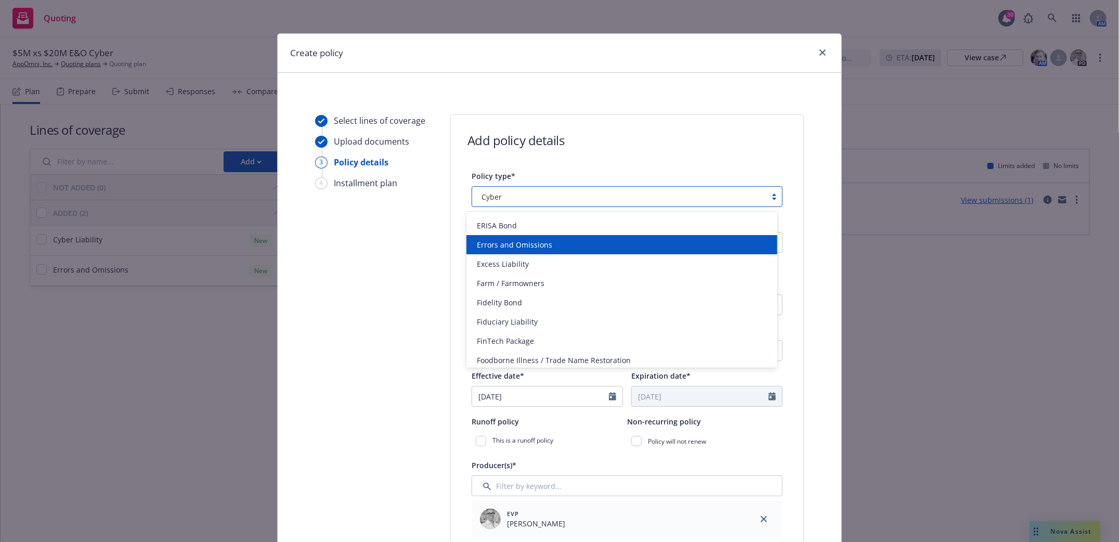
click at [536, 250] on div "Errors and Omissions" at bounding box center [621, 244] width 311 height 19
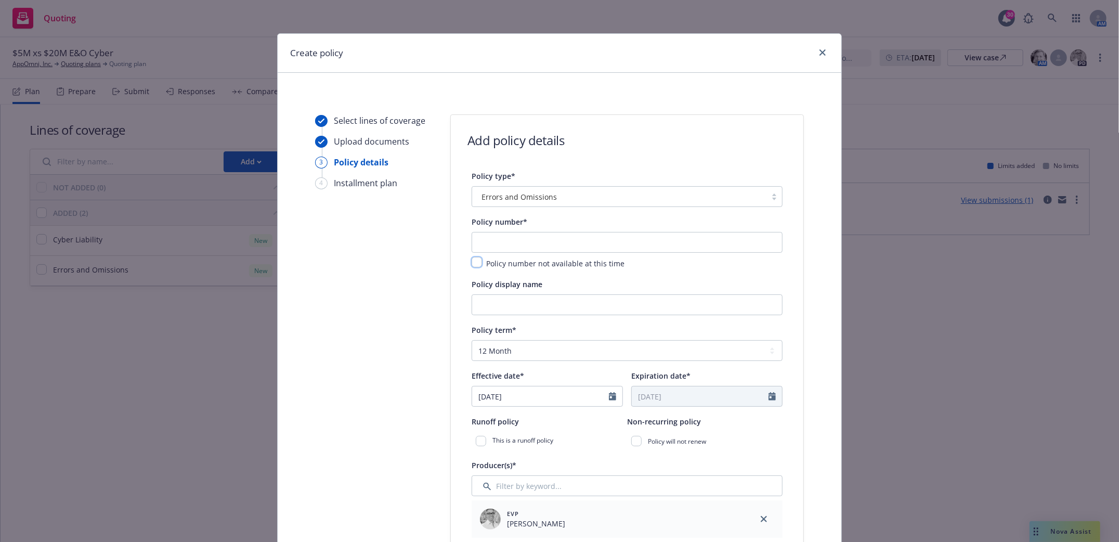
click at [471, 265] on input "checkbox" at bounding box center [476, 262] width 10 height 10
checkbox input "true"
click at [499, 306] on input "Policy display name" at bounding box center [626, 304] width 311 height 21
type input "$5M xs $20M E&O/Cyber"
click at [768, 396] on icon "Calendar" at bounding box center [771, 396] width 7 height 8
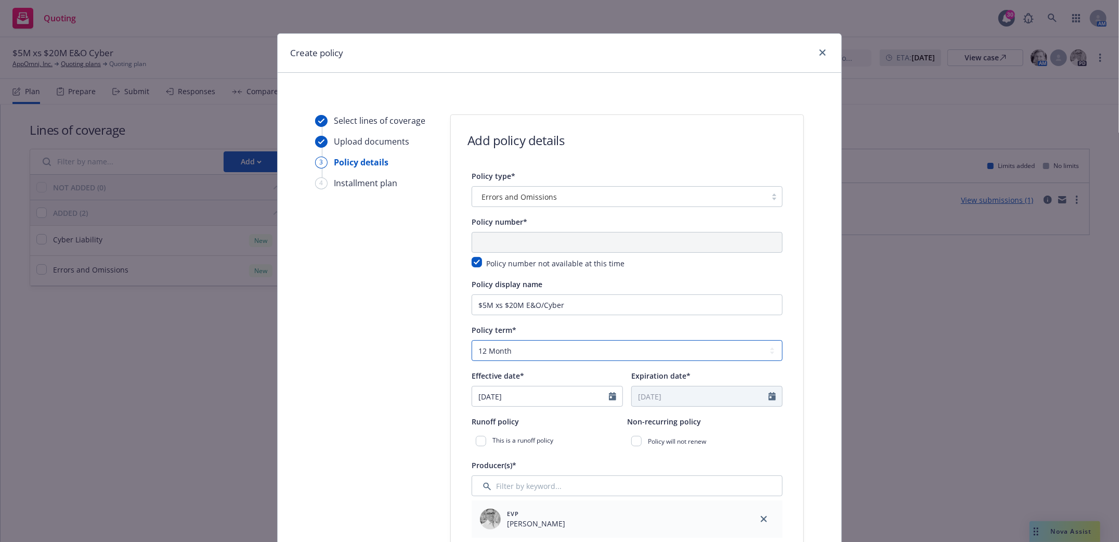
click at [520, 349] on select "Select policy term 12 Month 6 Month 4 Month 3 Month 2 Month 1 Month 36 Month (3…" at bounding box center [626, 350] width 311 height 21
select select "other"
click at [471, 341] on select "Select policy term 12 Month 6 Month 4 Month 3 Month 2 Month 1 Month 36 Month (3…" at bounding box center [626, 350] width 311 height 21
click at [664, 401] on input "Expiration date*" at bounding box center [700, 396] width 137 height 20
select select "9"
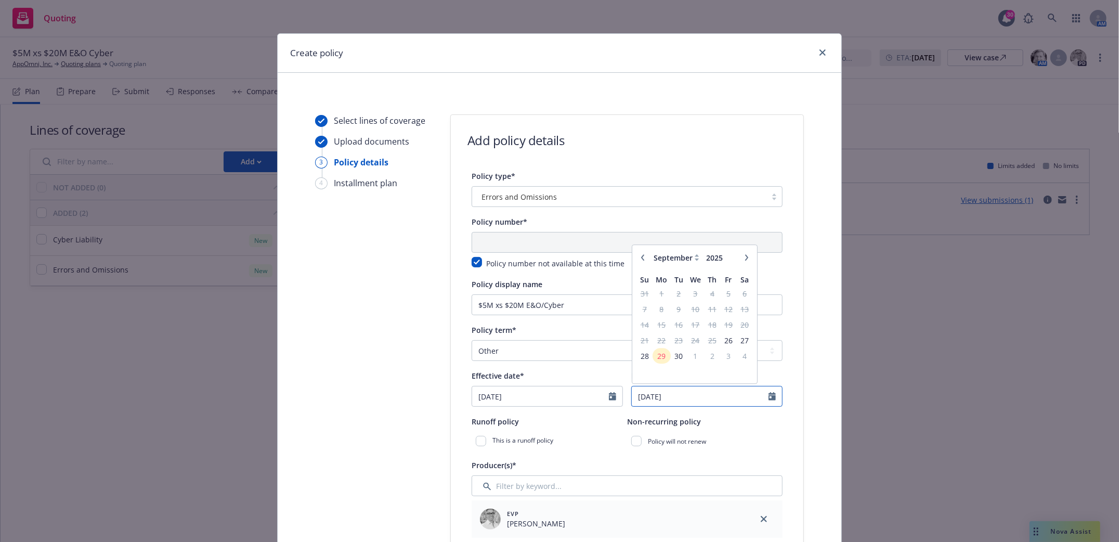
type input "[DATE]"
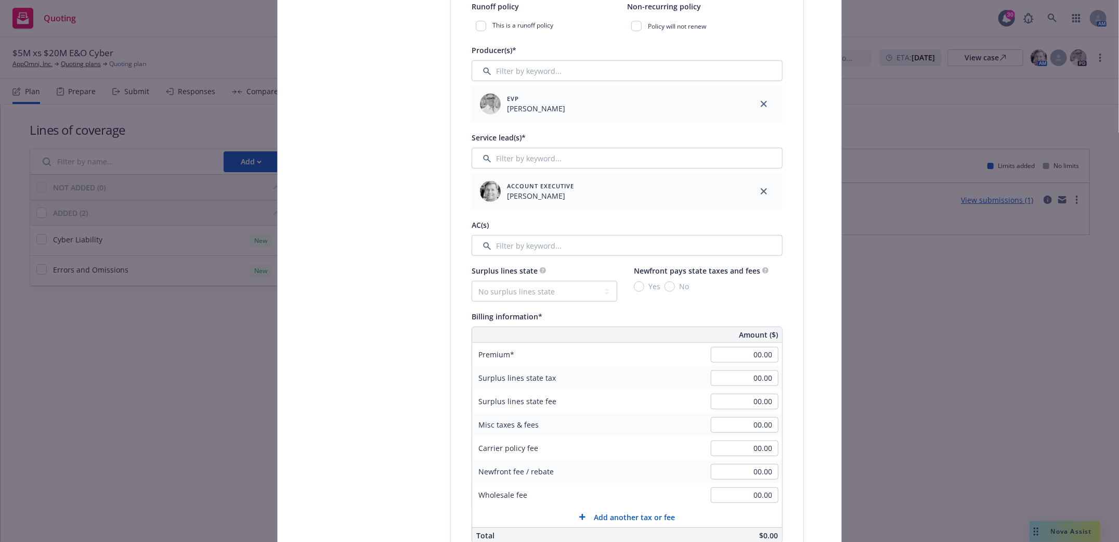
scroll to position [415, 0]
click at [558, 296] on select "No surplus lines state Alaska Alabama Arkansas Arizona California Colorado Conn…" at bounding box center [544, 290] width 146 height 21
select select "CA"
click at [471, 282] on select "No surplus lines state Alaska Alabama Arkansas Arizona California Colorado Conn…" at bounding box center [544, 290] width 146 height 21
click at [666, 288] on input "No" at bounding box center [669, 286] width 10 height 10
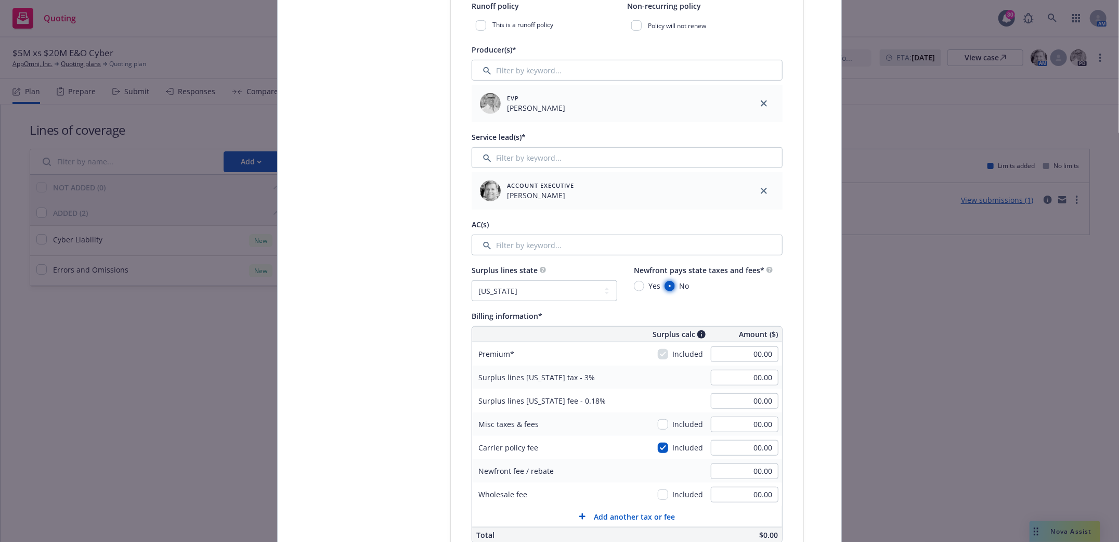
radio input "true"
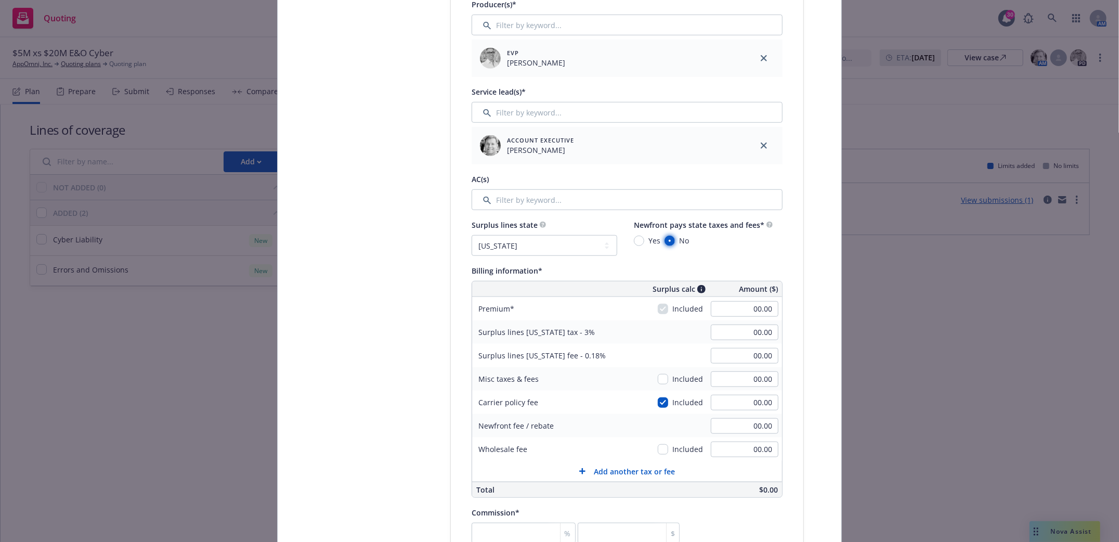
scroll to position [485, 0]
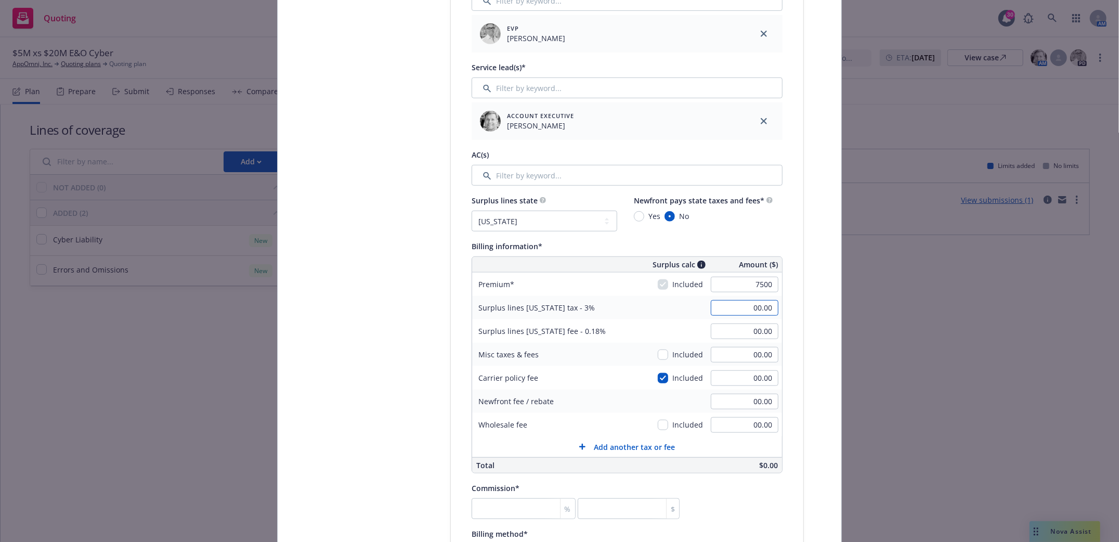
type input "7,500.00"
type input "225.00"
type input "13.50"
click at [515, 515] on input "number" at bounding box center [523, 508] width 104 height 21
type input "12"
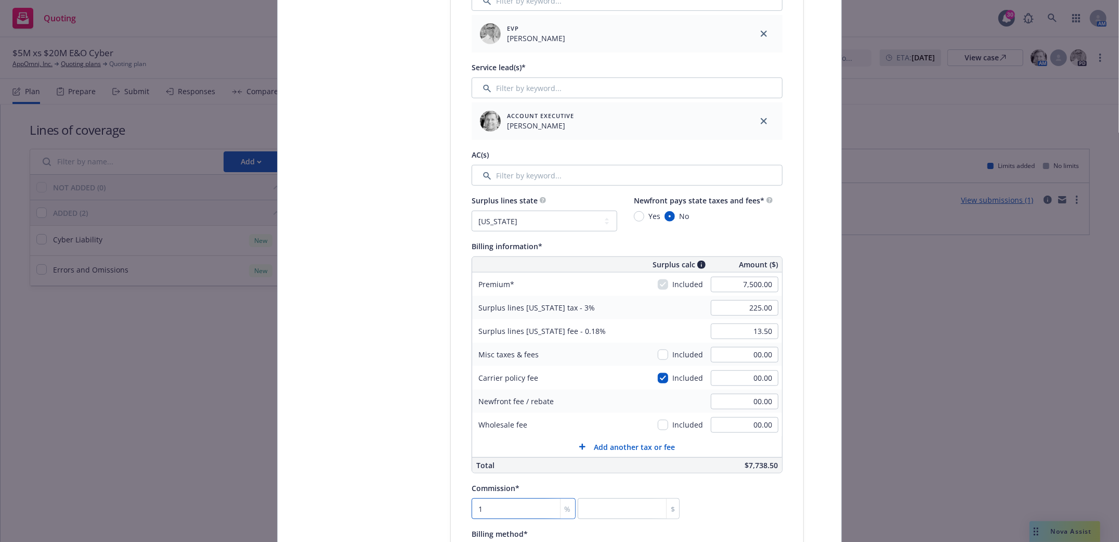
type input "900"
type input "12"
click at [798, 521] on div "Select lines of coverage Upload documents 3 Policy details 4 Installment plan A…" at bounding box center [559, 347] width 539 height 1436
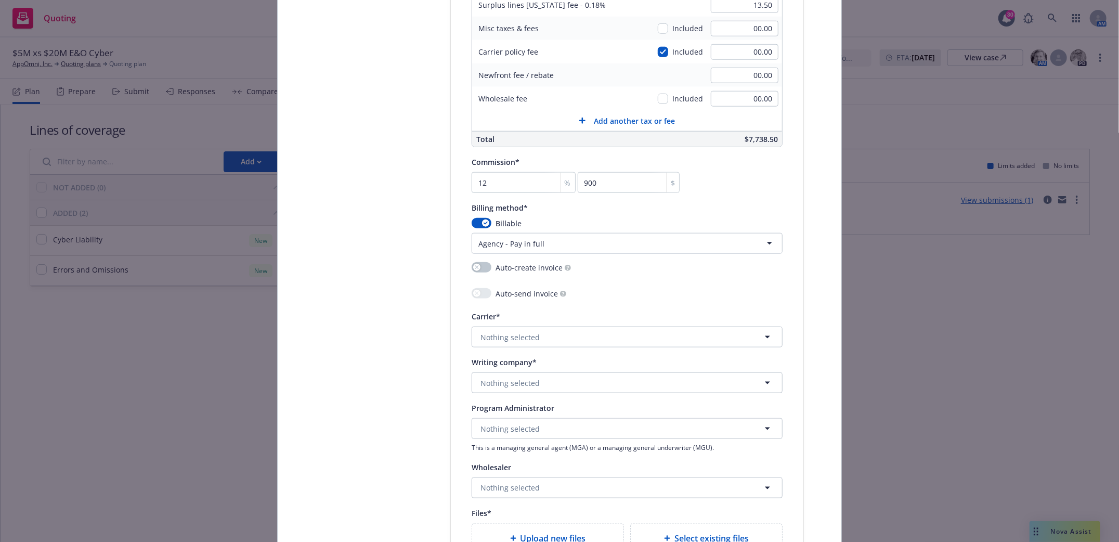
scroll to position [831, 0]
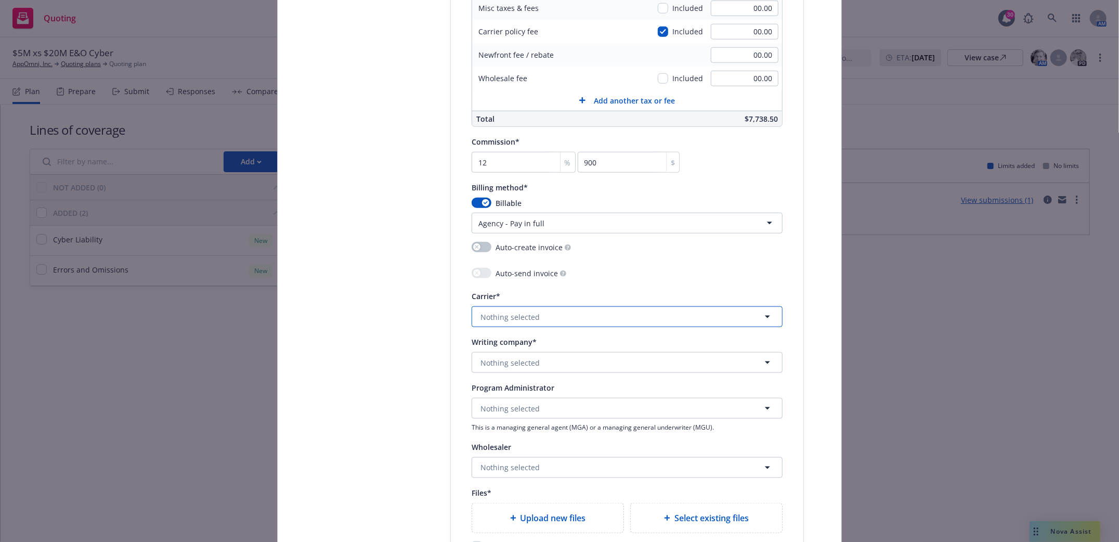
click at [529, 320] on span "Nothing selected" at bounding box center [509, 316] width 59 height 11
type input "Conver"
click at [521, 320] on span "Nothing selected" at bounding box center [509, 316] width 59 height 11
type input "obsi"
click at [562, 375] on strong "Obsidian Specialty Insurance Company" at bounding box center [552, 372] width 139 height 10
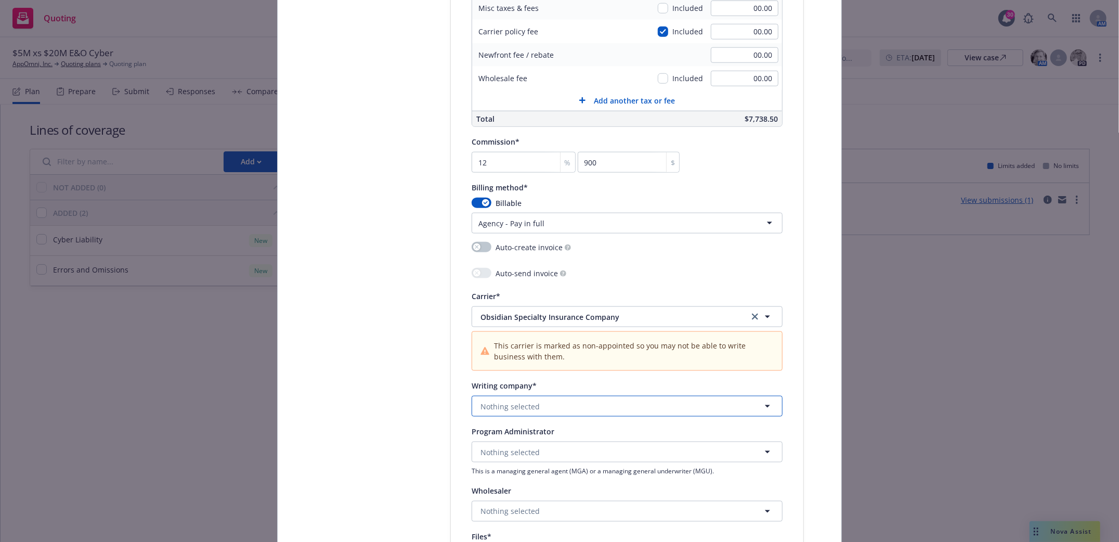
click at [497, 408] on span "Nothing selected" at bounding box center [509, 406] width 59 height 11
click at [508, 441] on strong "Obsidian Specialty Insurance Company" at bounding box center [552, 436] width 139 height 10
click at [510, 454] on span "Nothing selected" at bounding box center [509, 452] width 59 height 11
type input "rt sp"
click at [512, 456] on span "Nothing selected" at bounding box center [509, 452] width 59 height 11
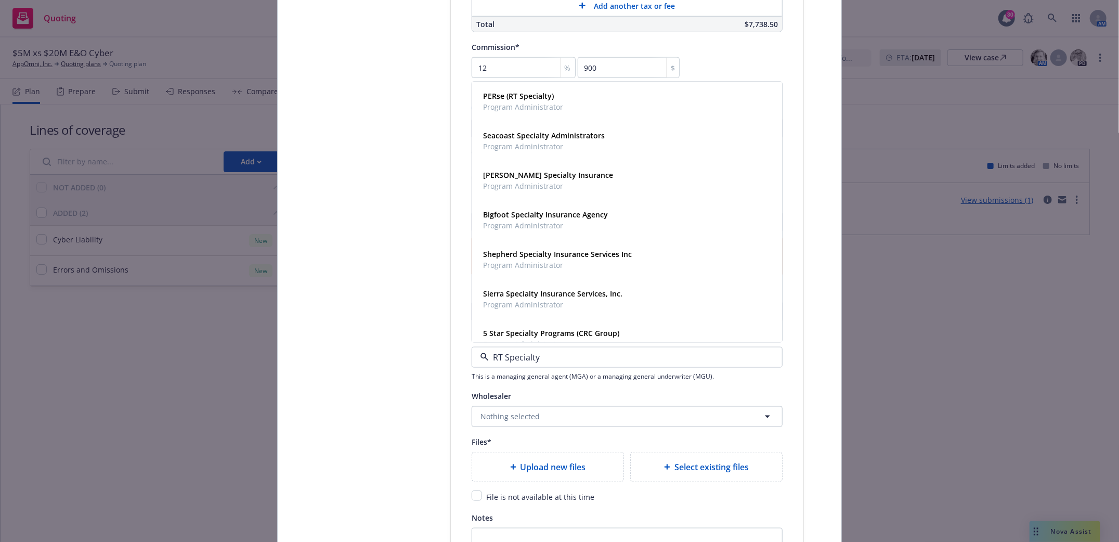
scroll to position [970, 0]
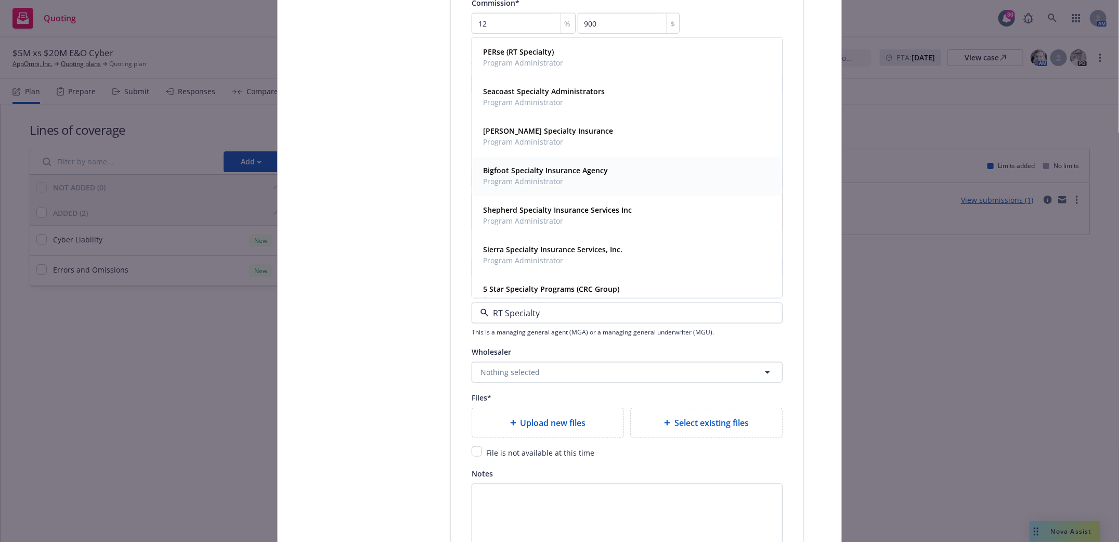
type input "RT Specialty"
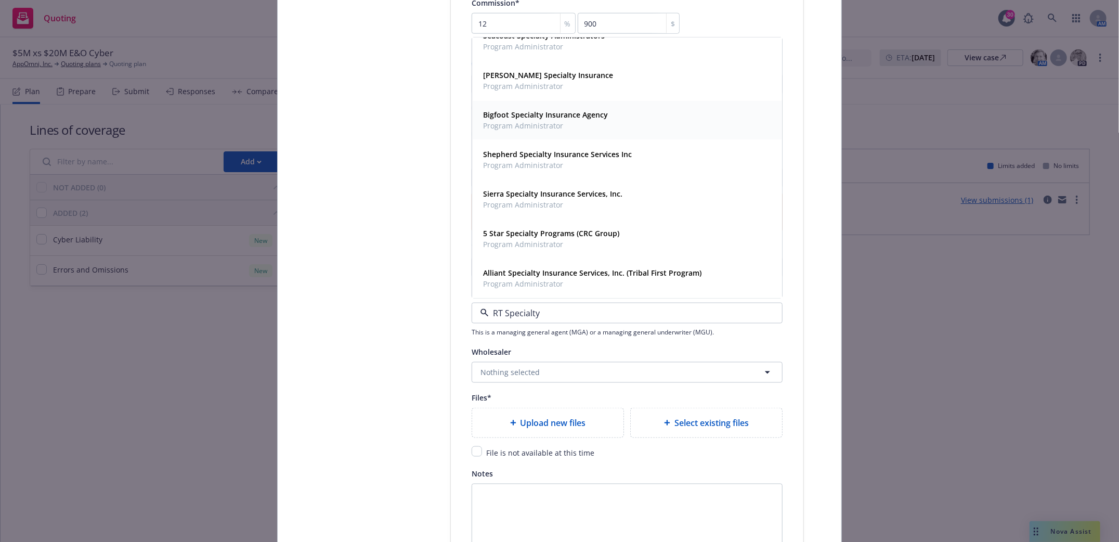
scroll to position [0, 0]
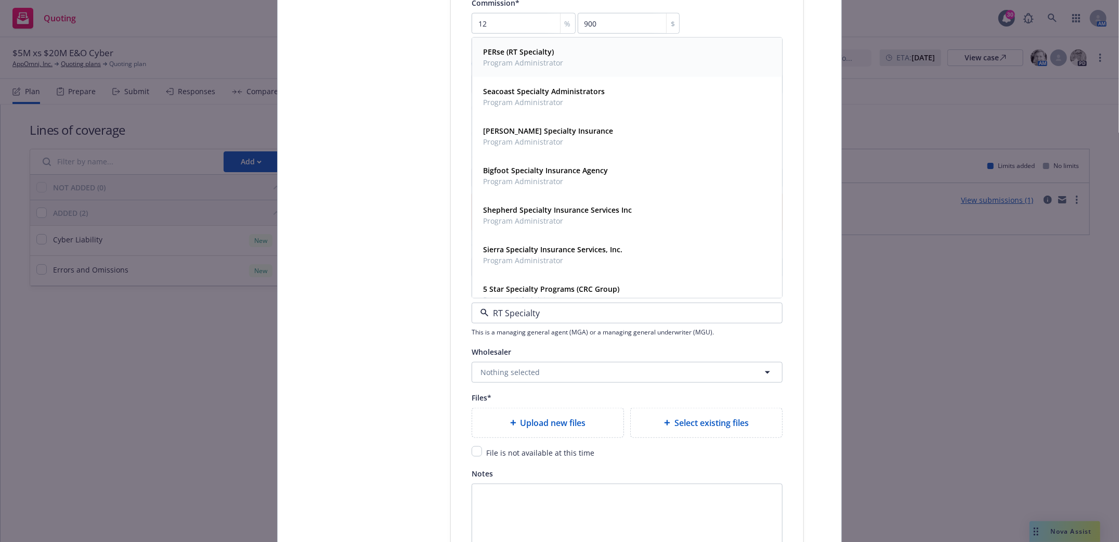
click at [514, 57] on strong "PERse (RT Specialty)" at bounding box center [518, 52] width 71 height 10
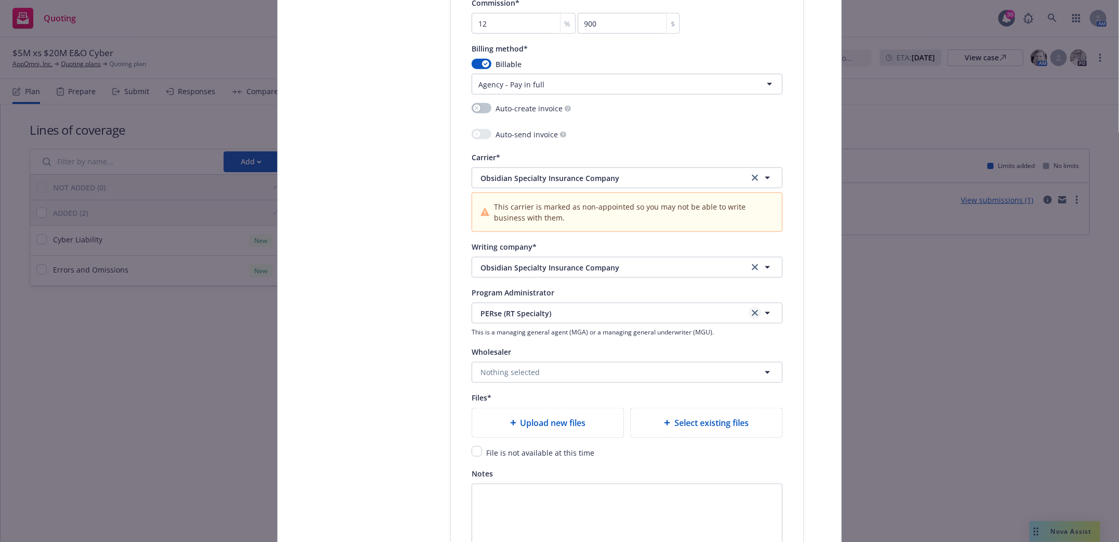
click at [752, 313] on icon "clear selection" at bounding box center [755, 313] width 6 height 6
click at [567, 368] on button "Nothing selected" at bounding box center [626, 372] width 311 height 21
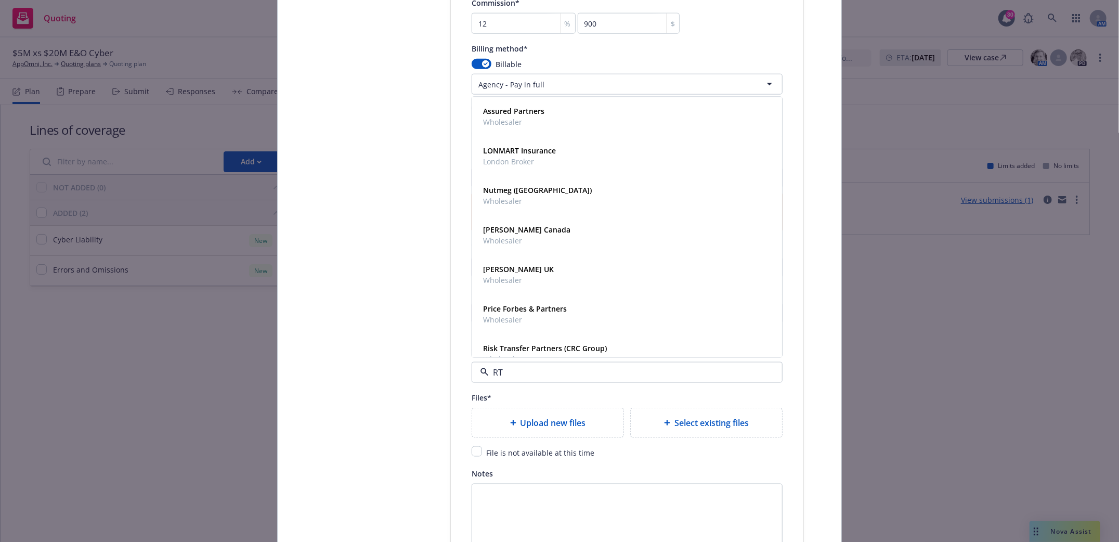
type input "RT"
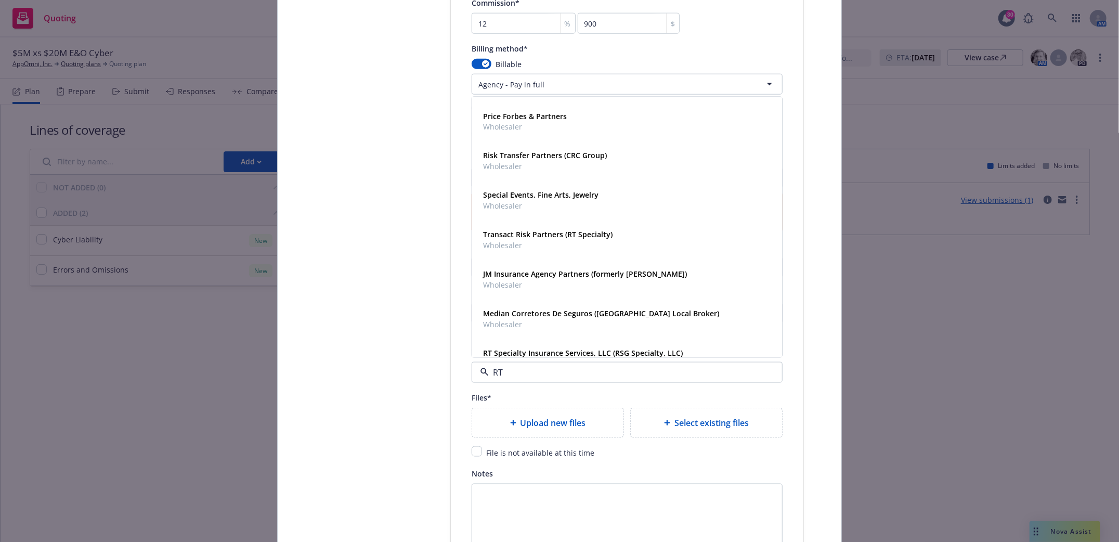
scroll to position [214, 0]
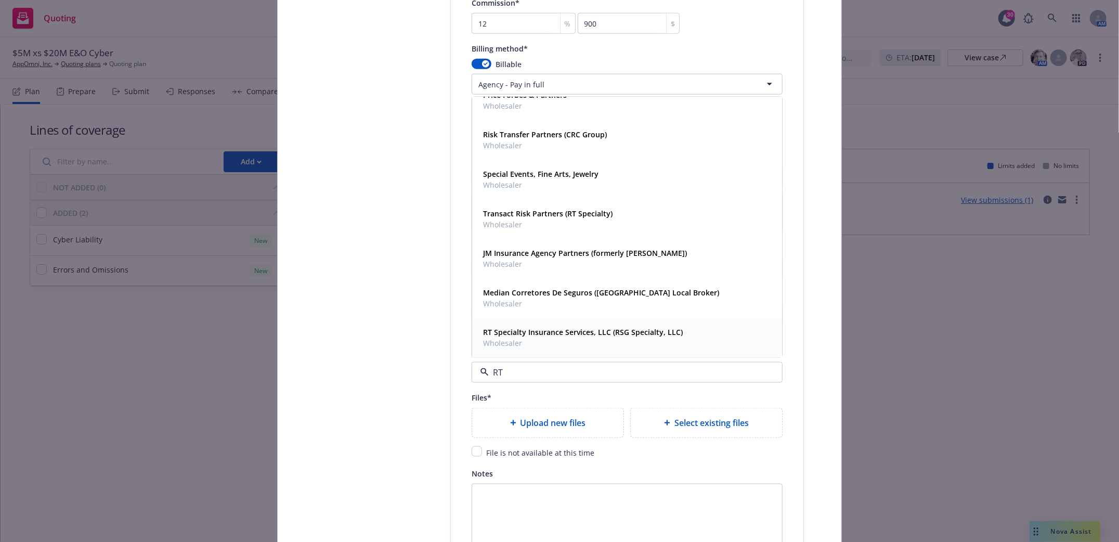
click at [581, 336] on strong "RT Specialty Insurance Services, LLC (RSG Specialty, LLC)" at bounding box center [583, 331] width 200 height 10
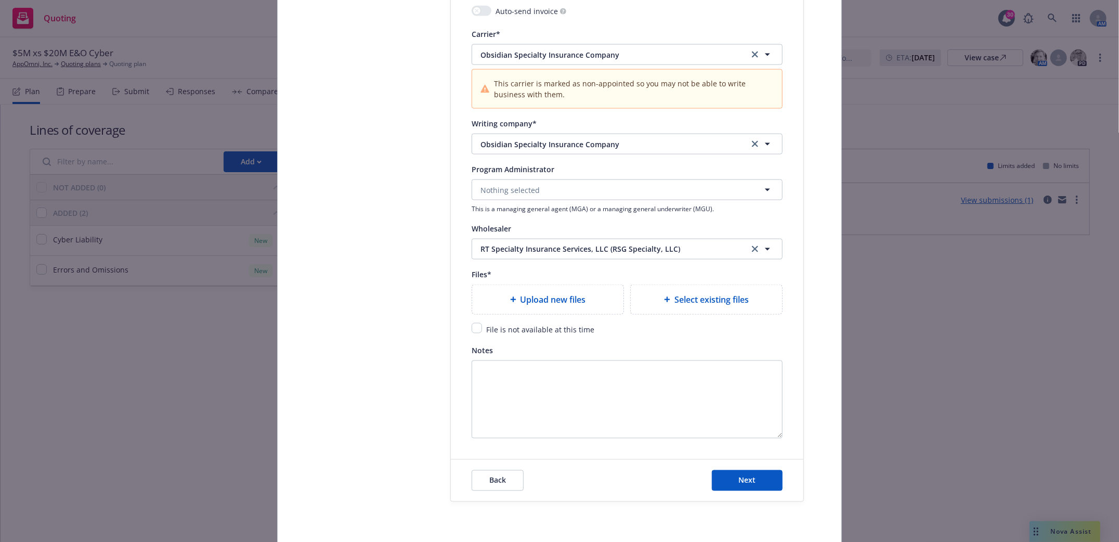
scroll to position [1109, 0]
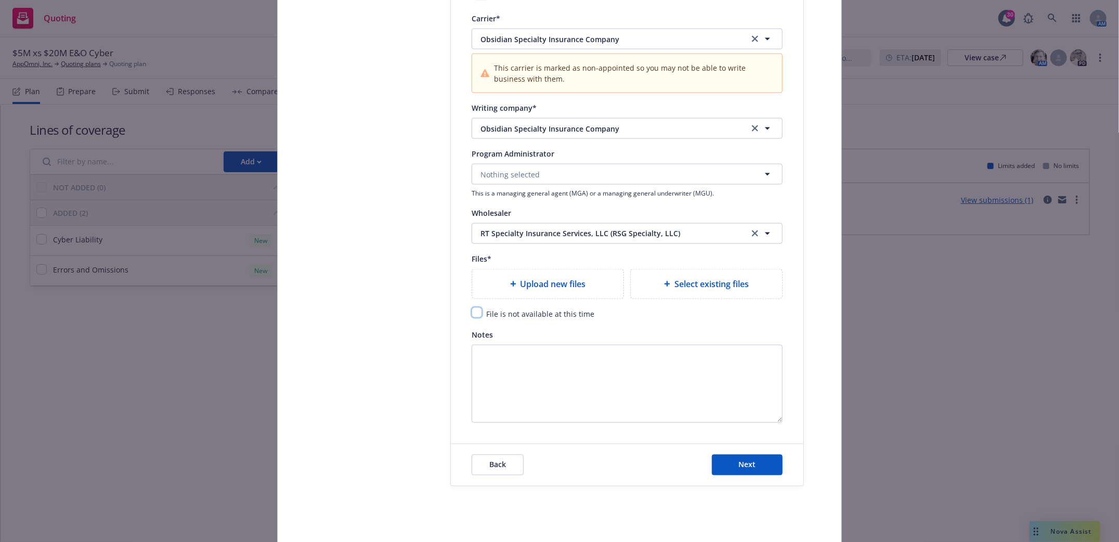
click at [471, 315] on input "checkbox" at bounding box center [476, 312] width 10 height 10
checkbox input "true"
click at [745, 468] on span "Next" at bounding box center [747, 465] width 17 height 10
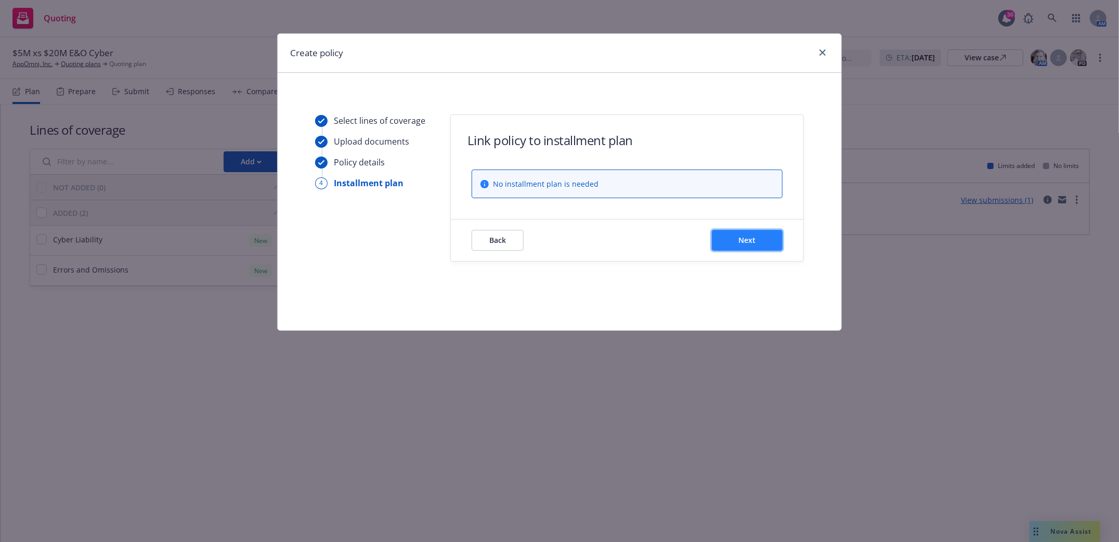
click at [748, 242] on span "Next" at bounding box center [747, 240] width 17 height 10
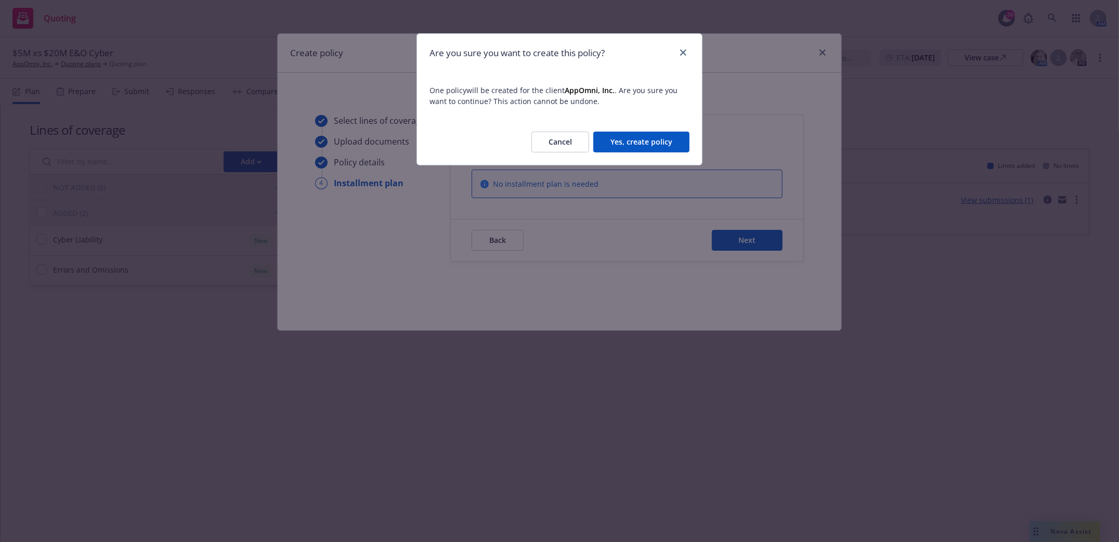
click at [644, 136] on button "Yes, create policy" at bounding box center [641, 142] width 96 height 21
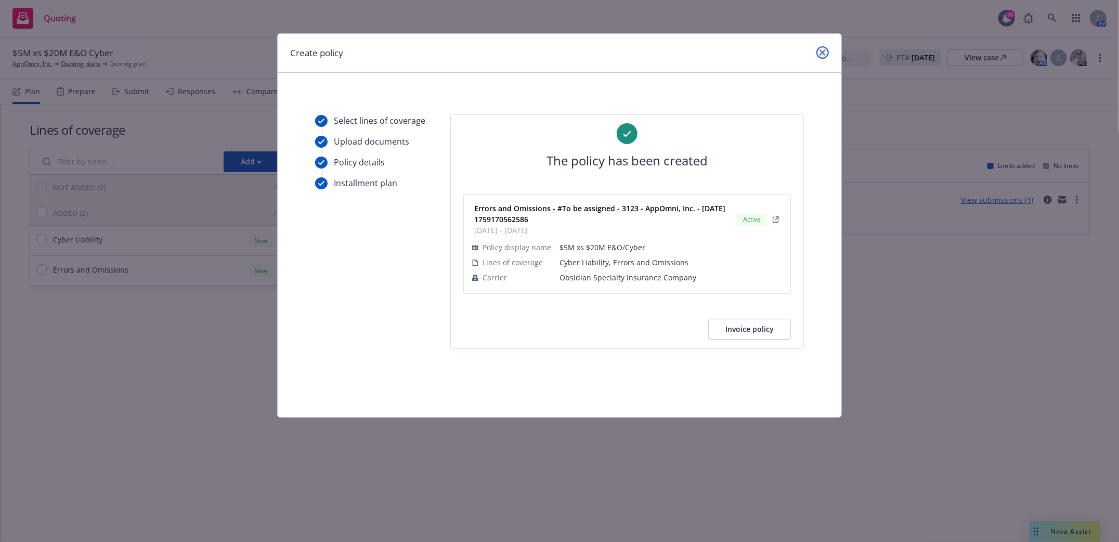
click at [824, 54] on icon "close" at bounding box center [822, 52] width 6 height 6
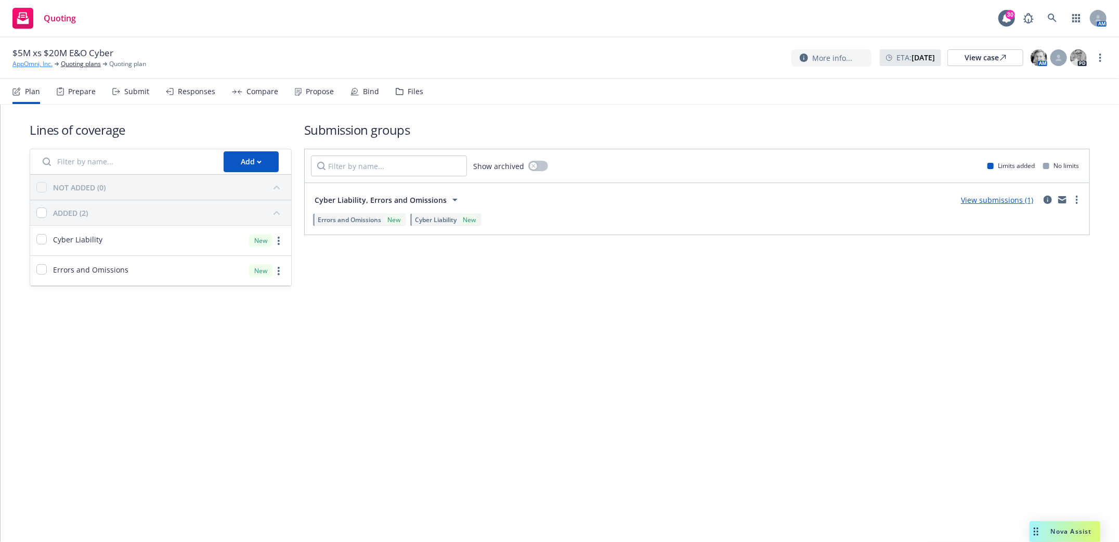
click at [25, 68] on link "AppOmni, Inc." at bounding box center [32, 63] width 40 height 9
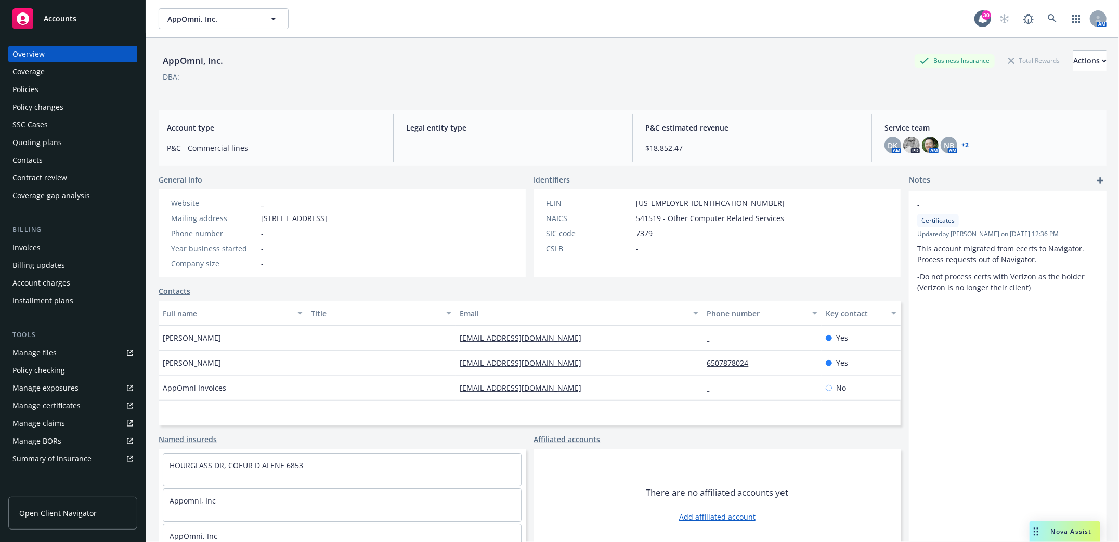
click at [30, 90] on div "Policies" at bounding box center [25, 89] width 26 height 17
